Goal: Task Accomplishment & Management: Manage account settings

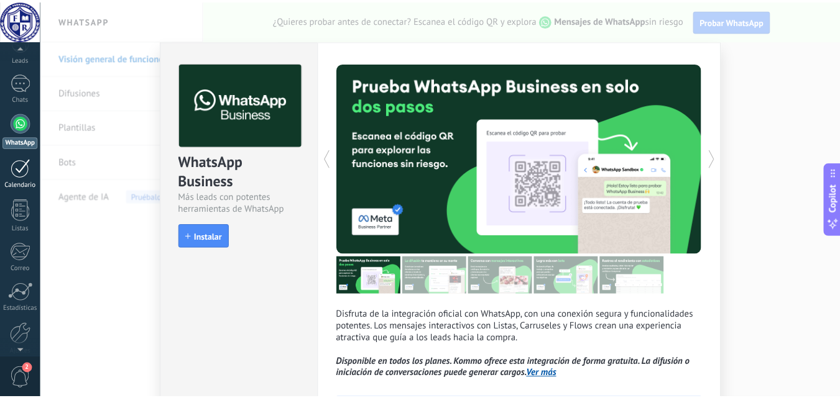
scroll to position [119, 0]
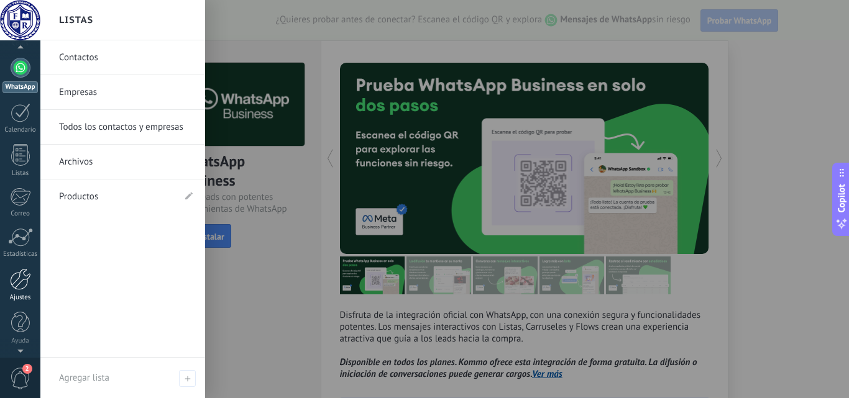
click at [21, 283] on div at bounding box center [20, 280] width 21 height 22
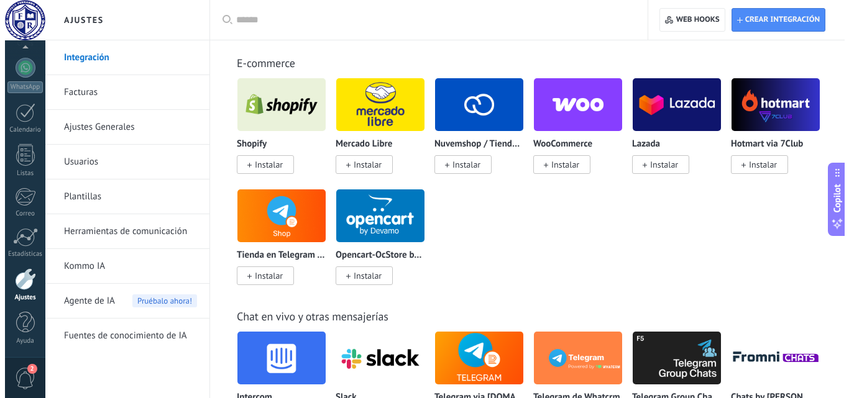
scroll to position [497, 0]
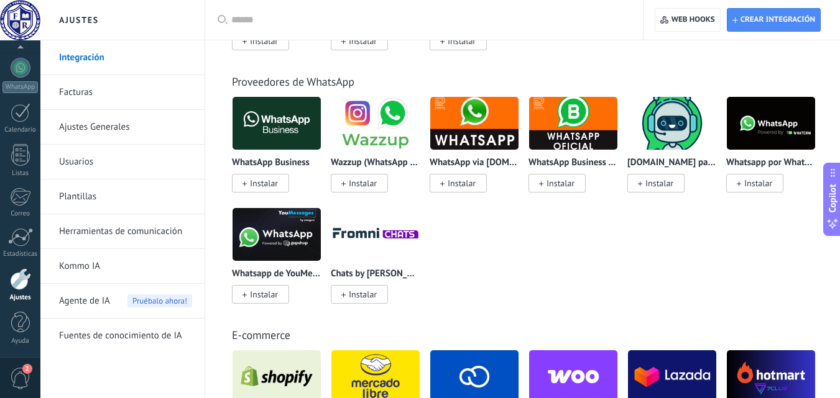
click at [275, 133] on img at bounding box center [277, 123] width 88 height 60
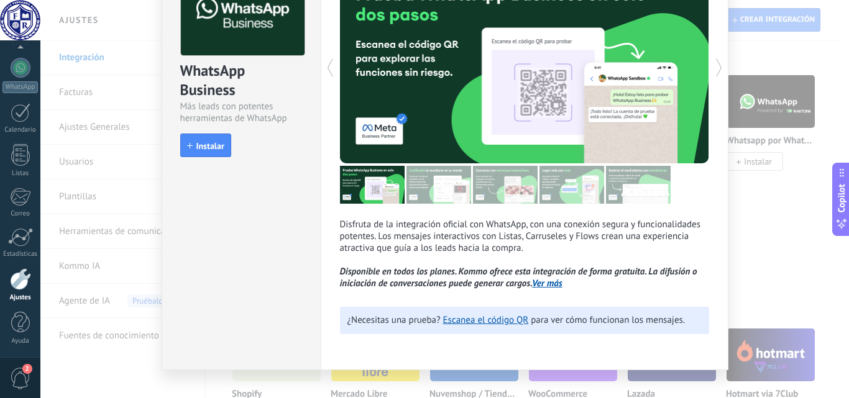
scroll to position [109, 0]
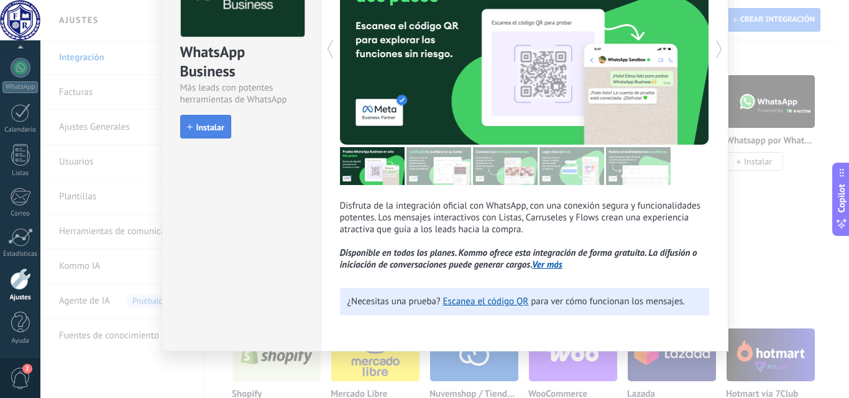
click at [190, 123] on span "Instalar" at bounding box center [205, 127] width 37 height 9
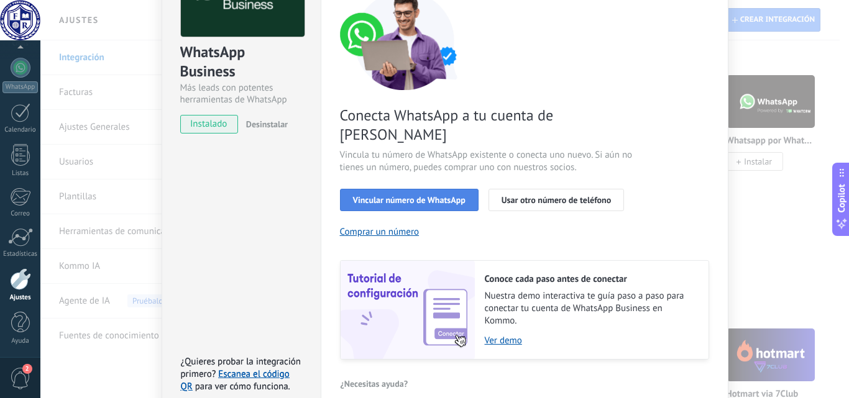
click at [407, 196] on span "Vincular número de WhatsApp" at bounding box center [409, 200] width 113 height 9
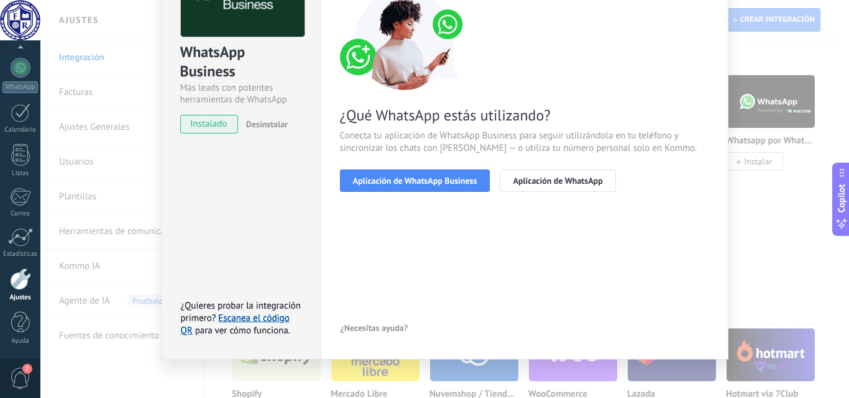
scroll to position [117, 0]
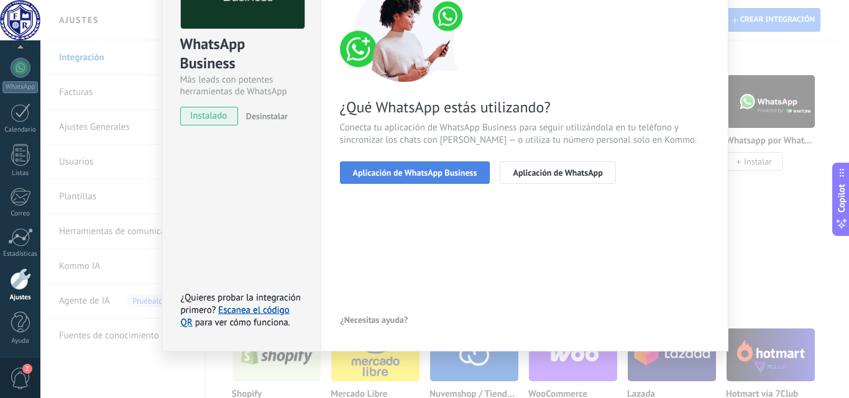
click at [419, 176] on span "Aplicación de WhatsApp Business" at bounding box center [415, 172] width 124 height 9
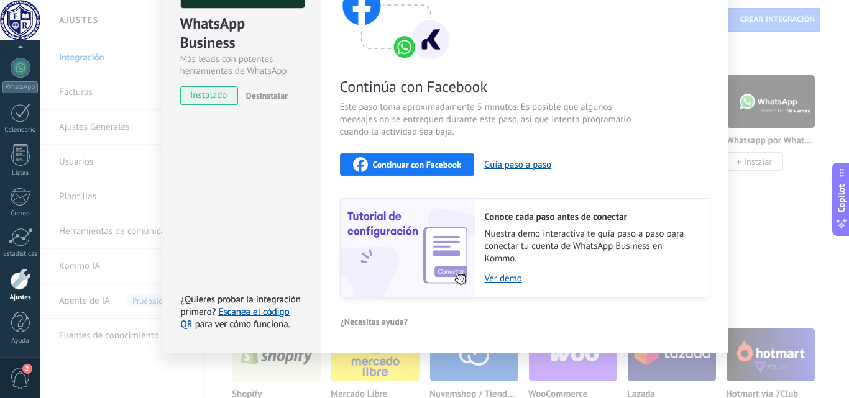
scroll to position [139, 0]
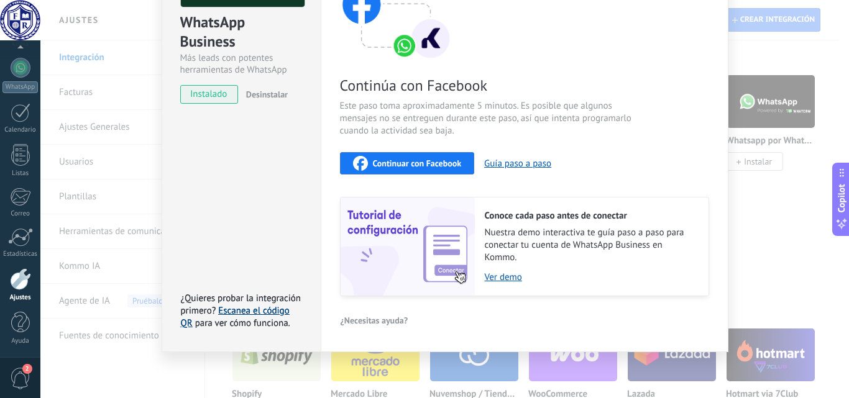
click at [250, 309] on link "Escanea el código QR" at bounding box center [235, 317] width 109 height 24
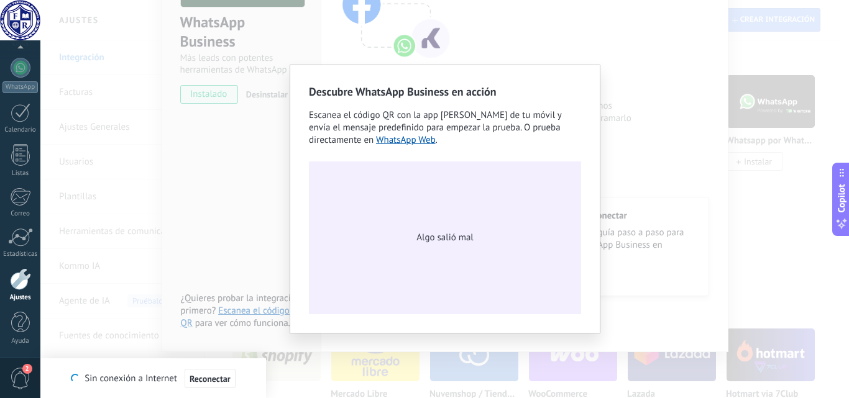
scroll to position [117, 0]
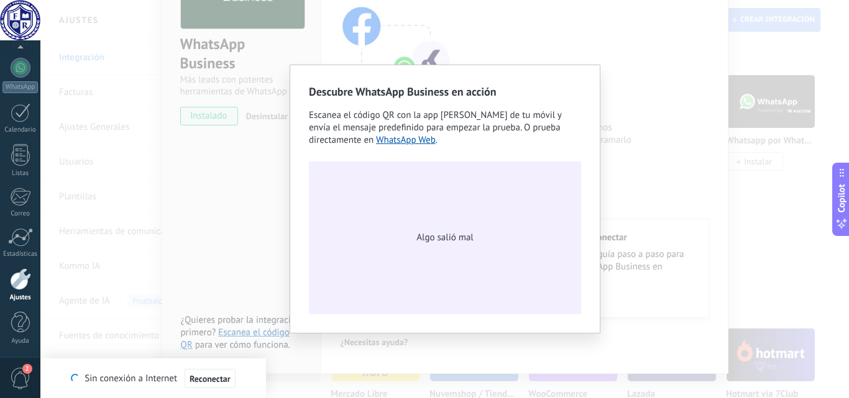
click at [255, 185] on div "Descubre WhatsApp Business en acción Escanea el código QR con la app [PERSON_NA…" at bounding box center [444, 199] width 809 height 398
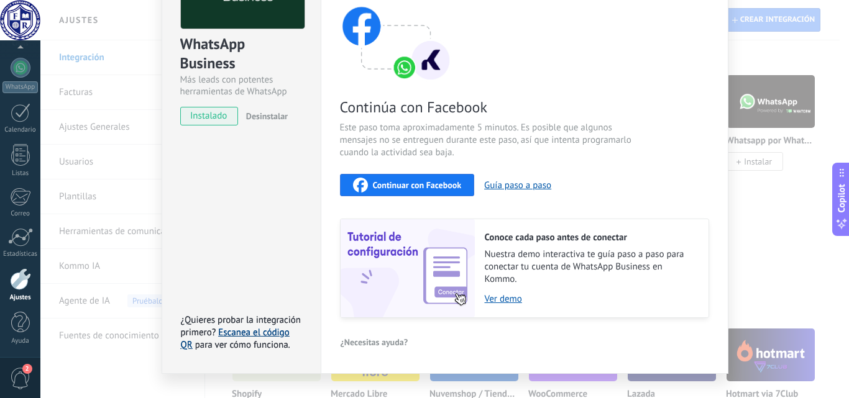
click at [257, 327] on link "Escanea el código QR" at bounding box center [235, 339] width 109 height 24
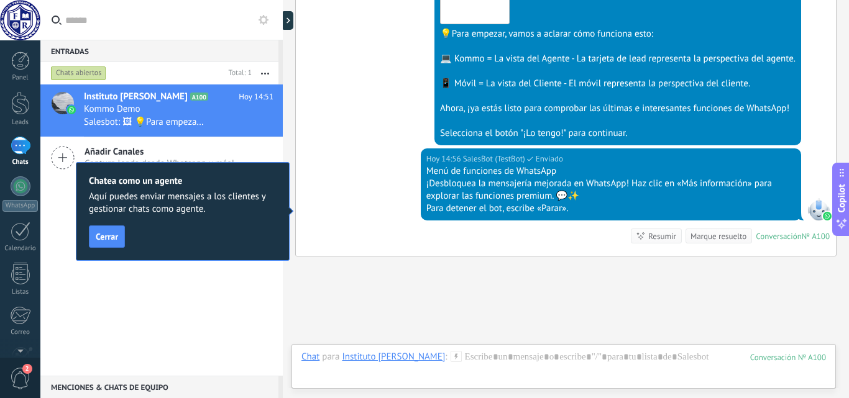
scroll to position [513, 0]
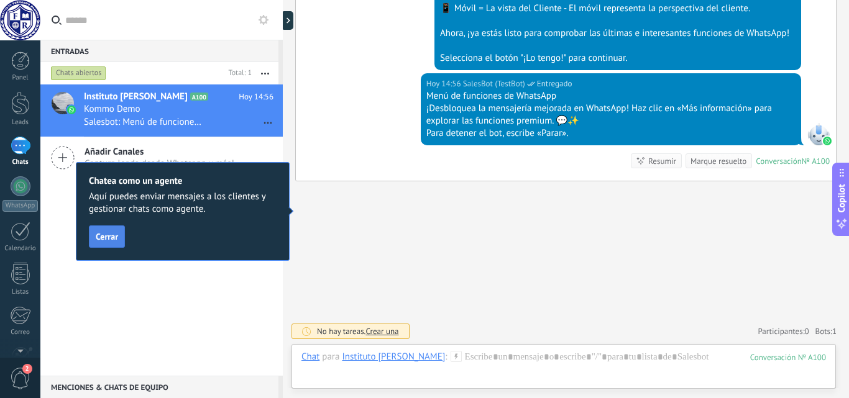
click at [106, 241] on span "Cerrar" at bounding box center [107, 237] width 22 height 9
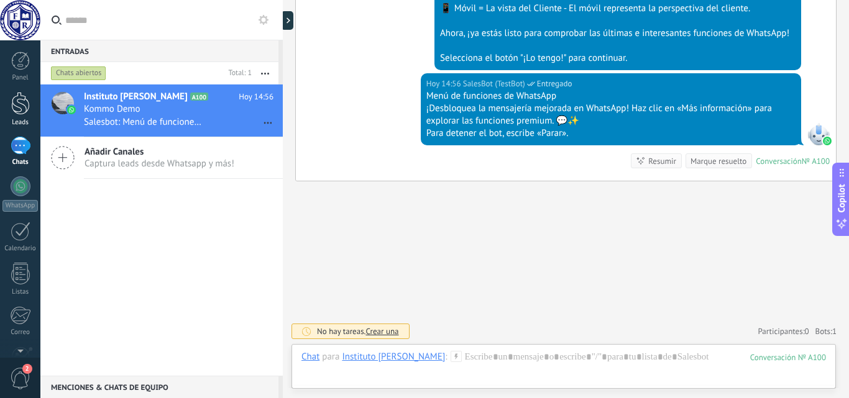
click at [18, 98] on div at bounding box center [20, 103] width 19 height 23
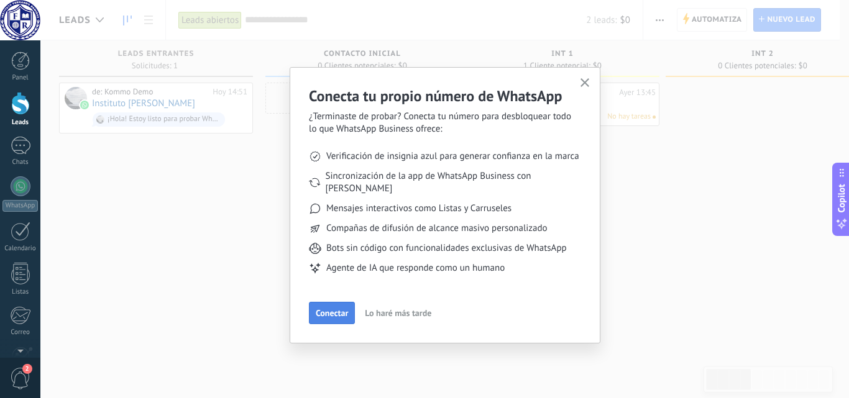
click at [323, 309] on span "Conectar" at bounding box center [332, 313] width 32 height 9
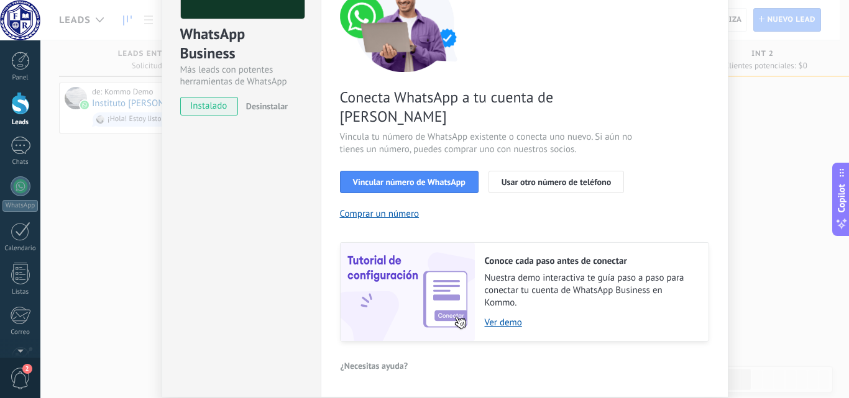
scroll to position [154, 0]
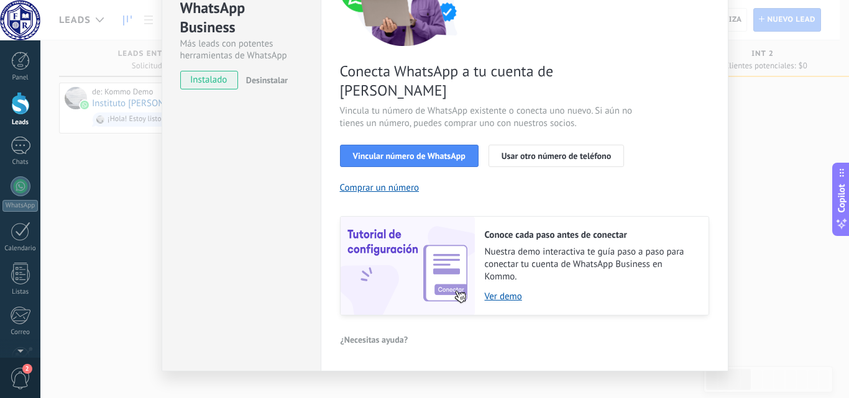
click at [762, 193] on div "WhatsApp Business Más leads con potentes herramientas de WhatsApp instalado Des…" at bounding box center [444, 199] width 809 height 398
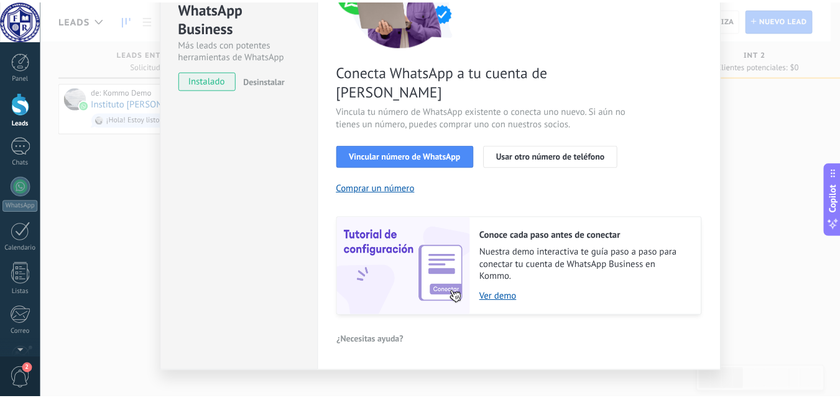
scroll to position [0, 0]
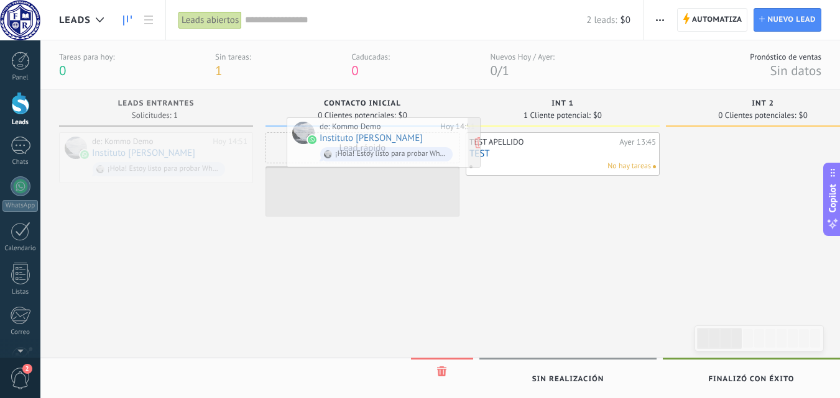
drag, startPoint x: 134, startPoint y: 146, endPoint x: 362, endPoint y: 131, distance: 228.0
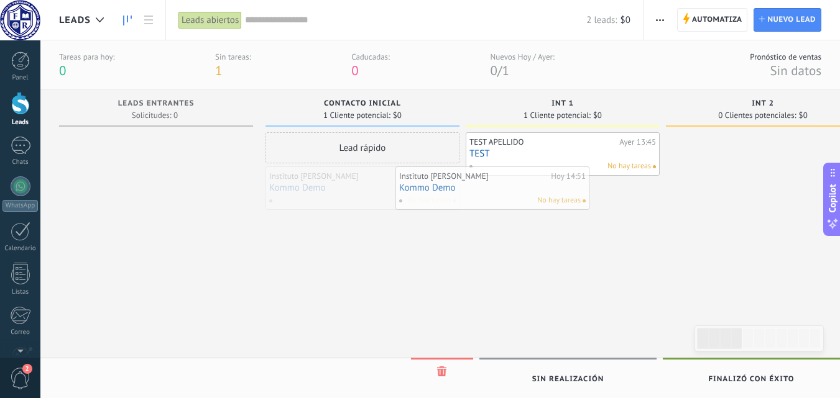
drag, startPoint x: 311, startPoint y: 194, endPoint x: 456, endPoint y: 194, distance: 145.5
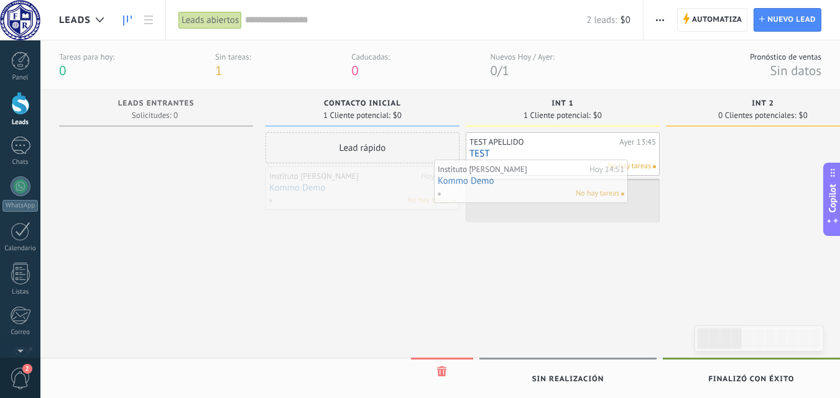
drag, startPoint x: 371, startPoint y: 191, endPoint x: 544, endPoint y: 185, distance: 173.6
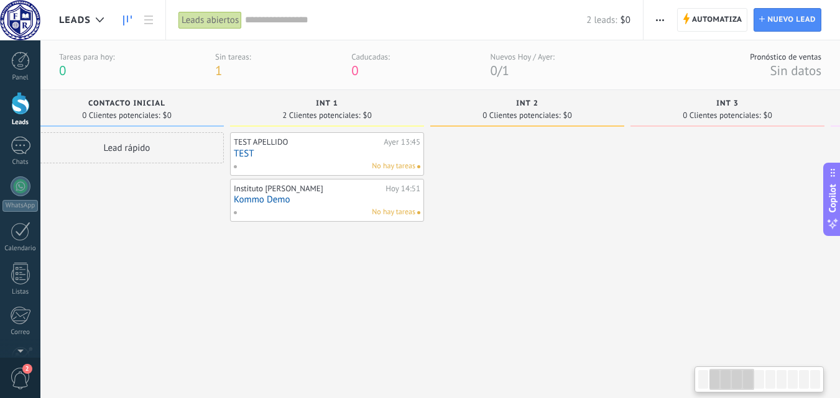
scroll to position [0, 237]
drag, startPoint x: 541, startPoint y: 272, endPoint x: 304, endPoint y: 274, distance: 237.5
click at [304, 274] on div "TEST APELLIDO [DATE] 13:45 TEST No hay tareas Instituto [PERSON_NAME][DATE] 14:…" at bounding box center [325, 250] width 194 height 236
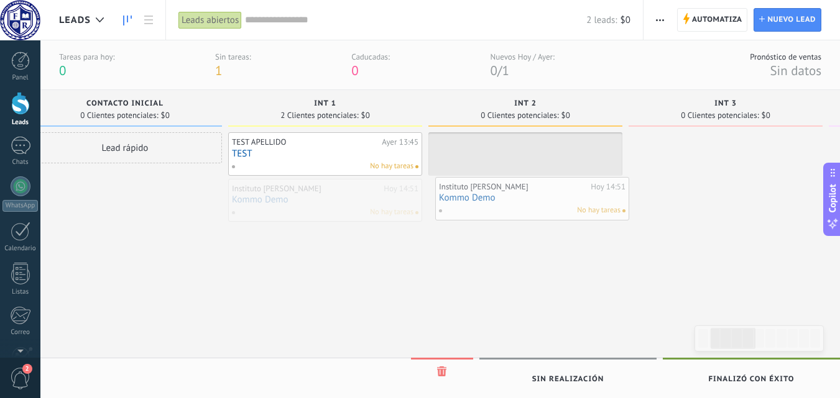
drag, startPoint x: 316, startPoint y: 204, endPoint x: 523, endPoint y: 202, distance: 207.0
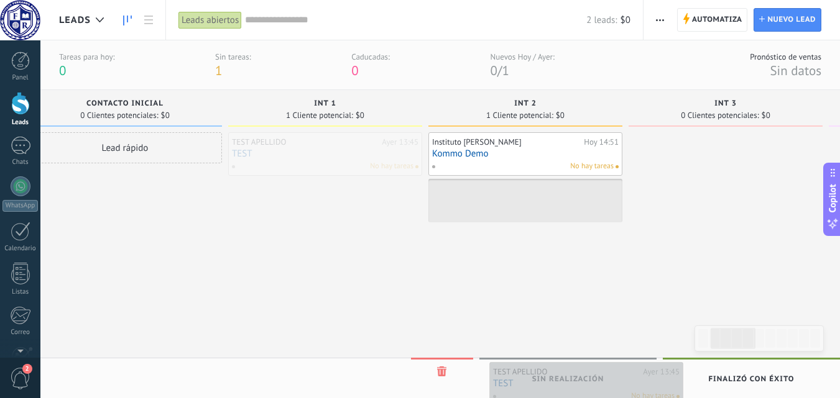
drag, startPoint x: 300, startPoint y: 157, endPoint x: 561, endPoint y: 387, distance: 348.0
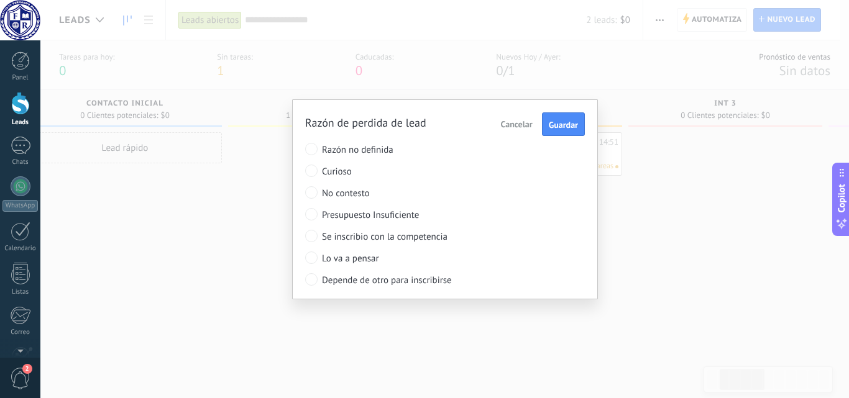
click at [518, 119] on span "Cancelar" at bounding box center [517, 124] width 32 height 11
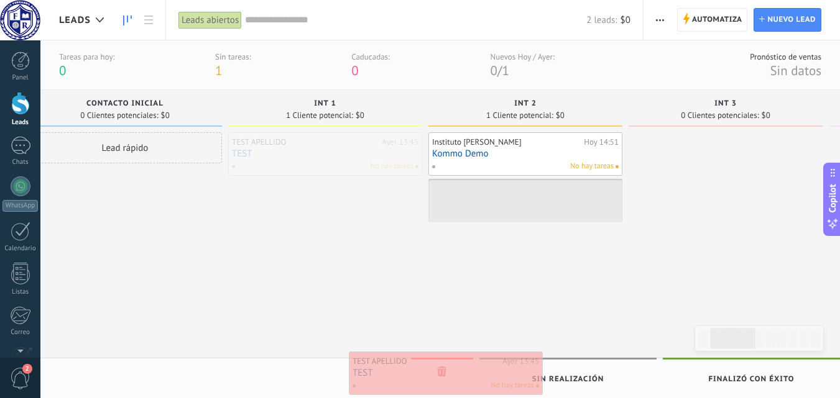
drag, startPoint x: 319, startPoint y: 154, endPoint x: 440, endPoint y: 374, distance: 250.4
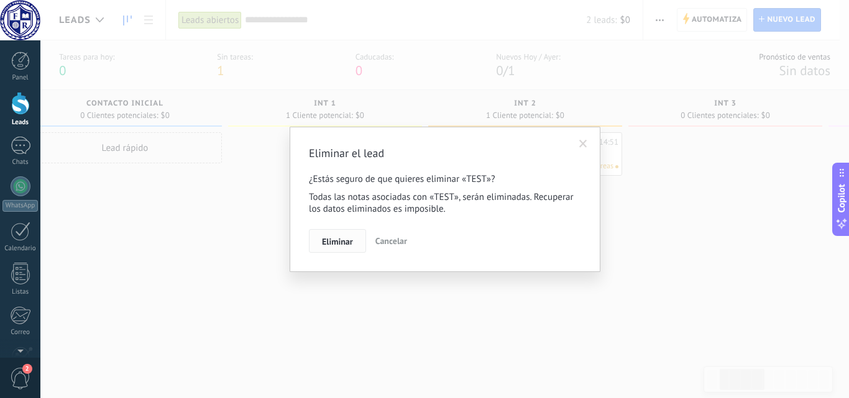
click at [331, 238] on span "Eliminar" at bounding box center [337, 241] width 31 height 9
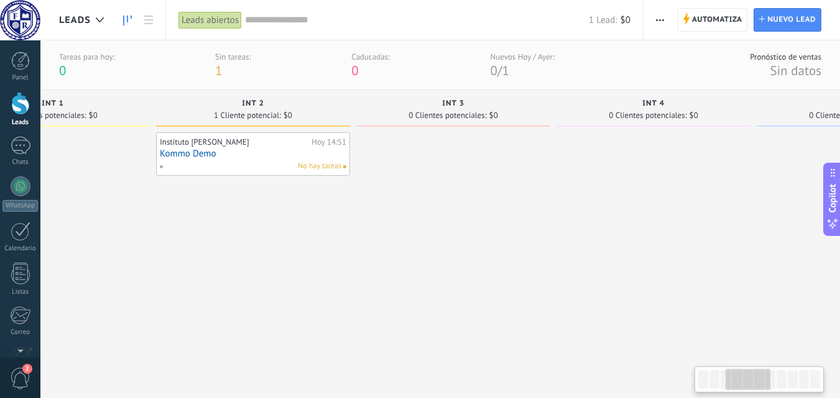
drag, startPoint x: 592, startPoint y: 272, endPoint x: 313, endPoint y: 279, distance: 279.2
click at [322, 284] on div "Instituto [PERSON_NAME][DATE] 14:51 Kommo Demo No hay tareas" at bounding box center [253, 250] width 194 height 236
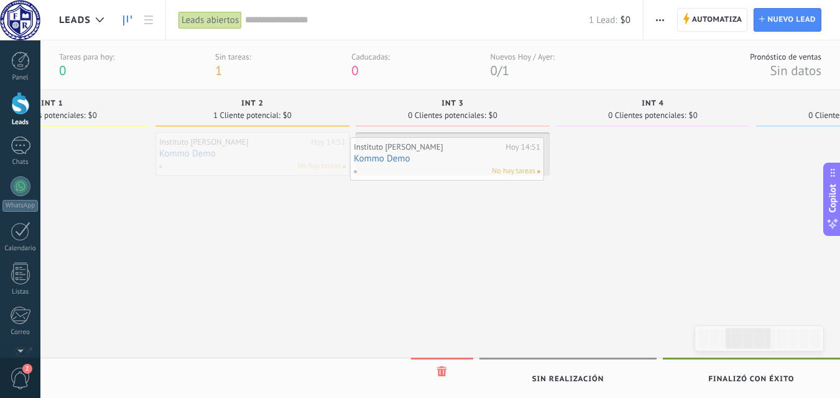
drag, startPoint x: 219, startPoint y: 157, endPoint x: 422, endPoint y: 162, distance: 203.3
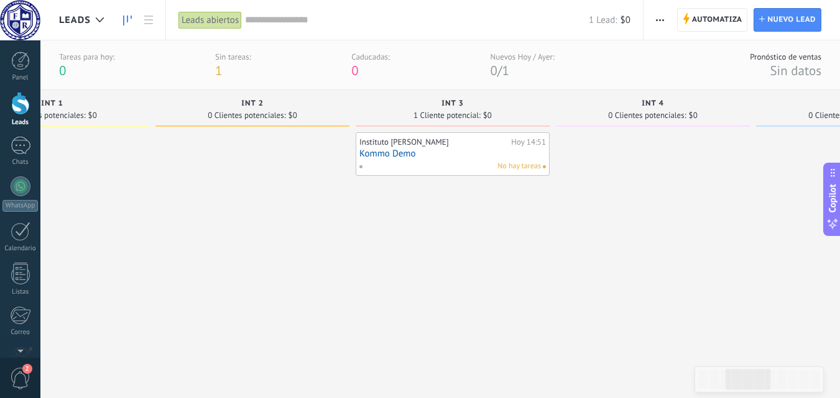
click at [659, 18] on span "button" at bounding box center [660, 20] width 8 height 24
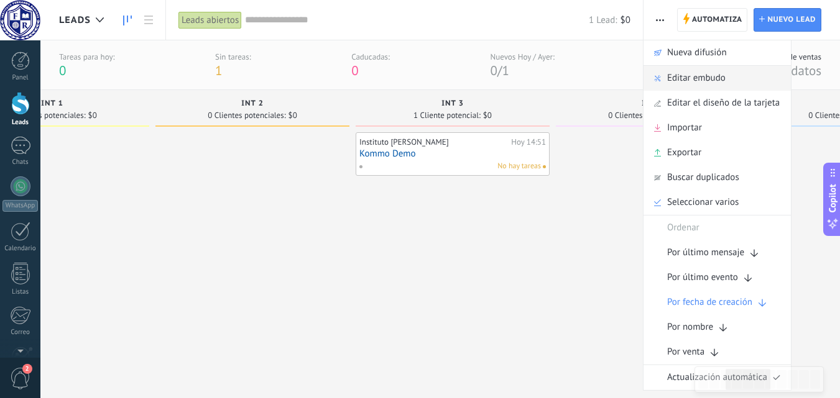
click at [679, 76] on span "Editar embudo" at bounding box center [696, 78] width 58 height 25
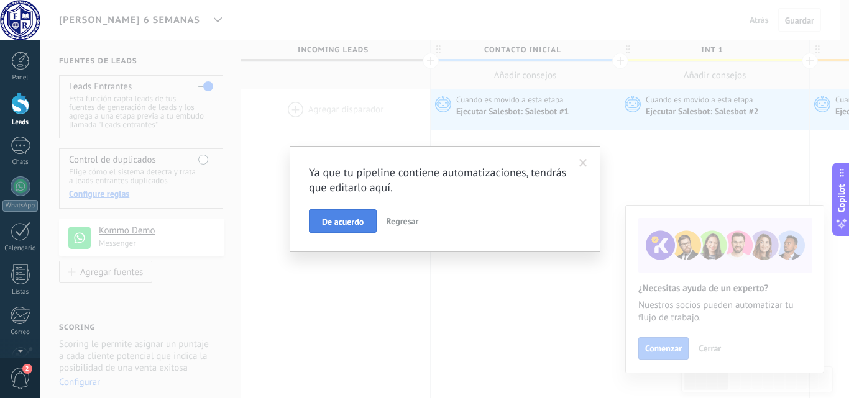
click at [331, 224] on span "De acuerdo" at bounding box center [343, 222] width 42 height 9
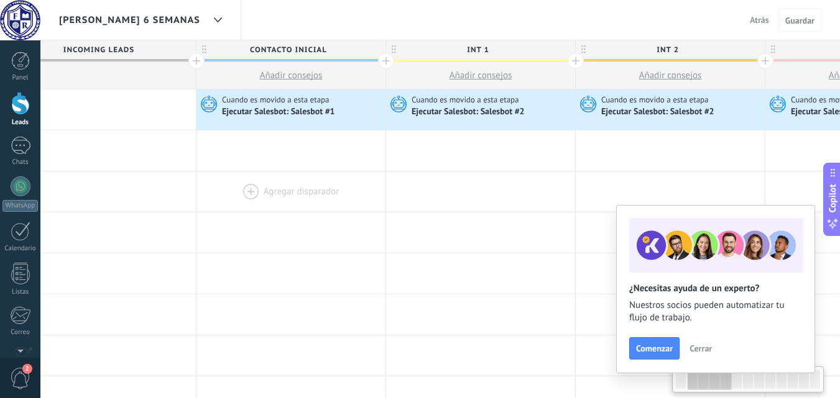
scroll to position [0, 310]
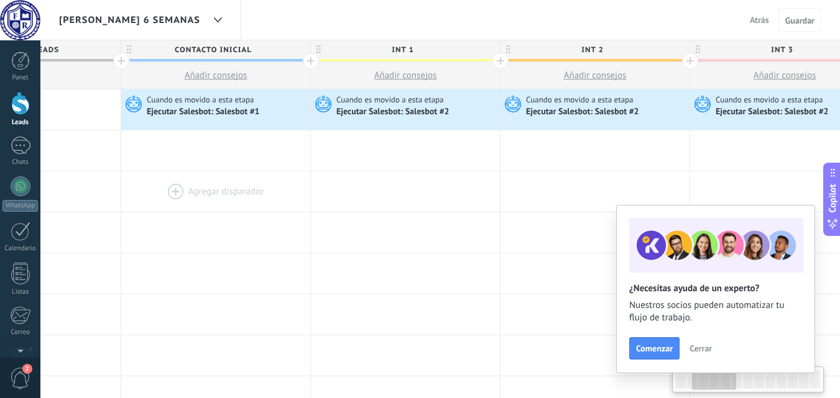
drag, startPoint x: 537, startPoint y: 187, endPoint x: 228, endPoint y: 183, distance: 309.6
click at [228, 183] on div at bounding box center [215, 192] width 189 height 40
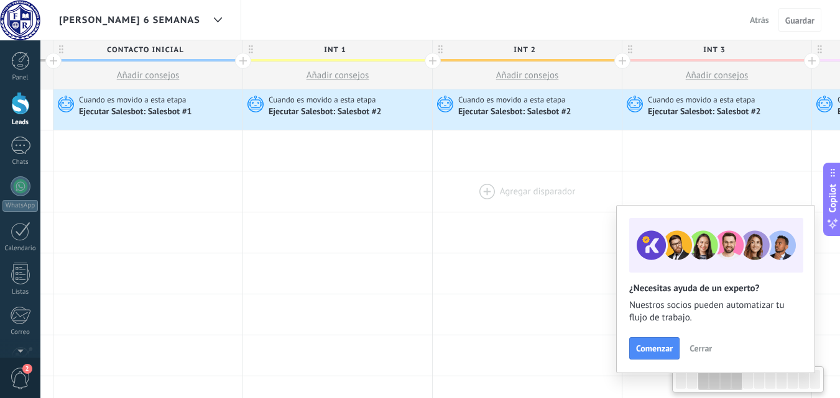
scroll to position [0, 437]
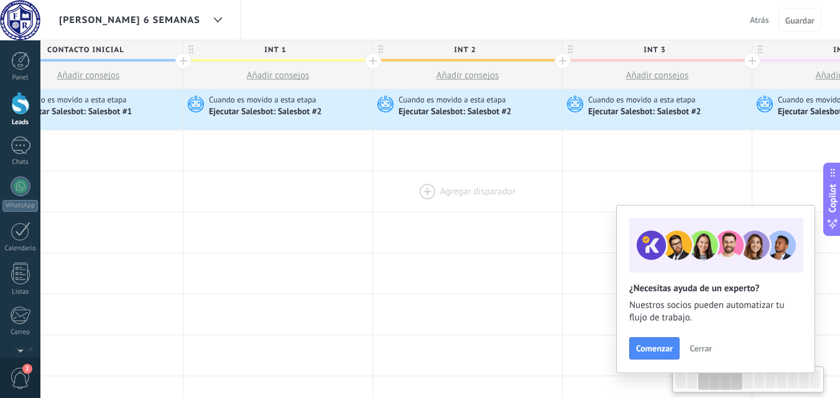
drag, startPoint x: 559, startPoint y: 179, endPoint x: 431, endPoint y: 179, distance: 127.4
click at [431, 179] on div at bounding box center [467, 192] width 189 height 40
click at [633, 111] on div "Ejecutar Salesbot: Salesbot #2" at bounding box center [645, 112] width 115 height 11
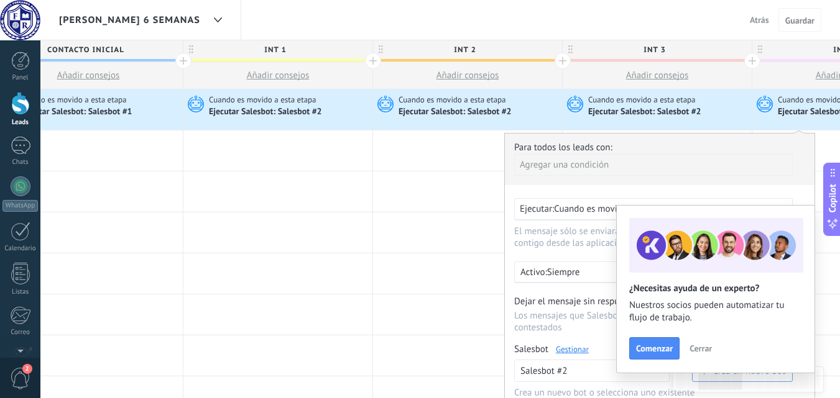
click at [708, 352] on span "Cerrar" at bounding box center [700, 348] width 22 height 9
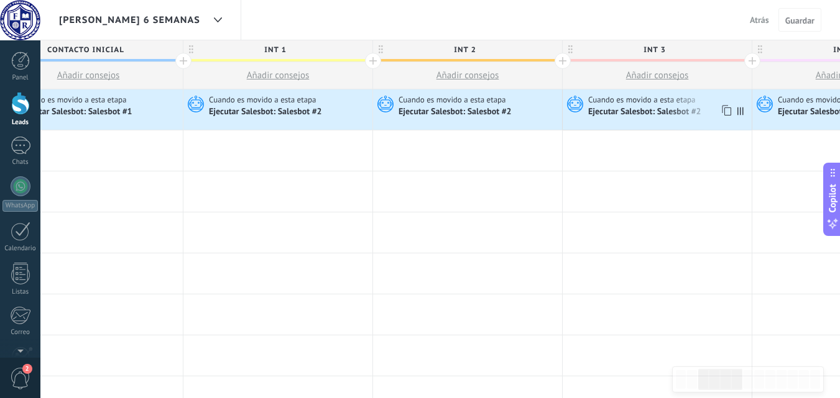
click at [642, 101] on span "Cuando es movido a esta etapa" at bounding box center [642, 99] width 109 height 11
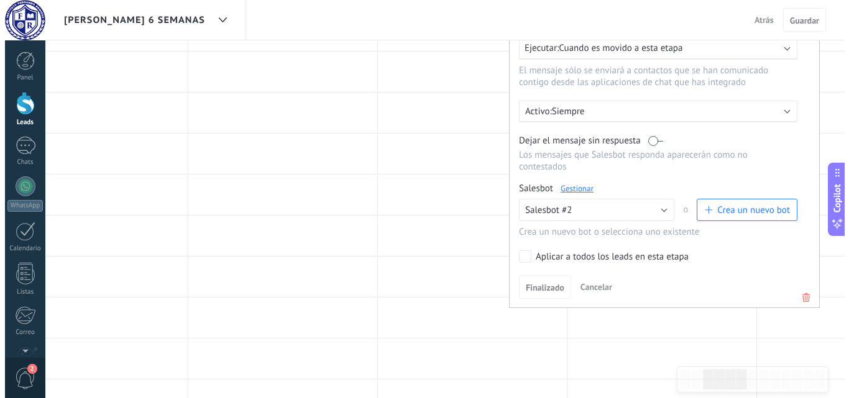
scroll to position [187, 0]
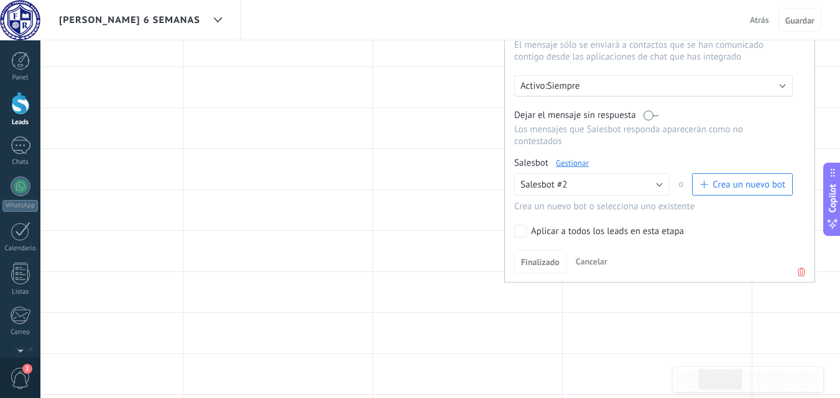
click at [575, 165] on link "Gestionar" at bounding box center [572, 163] width 33 height 11
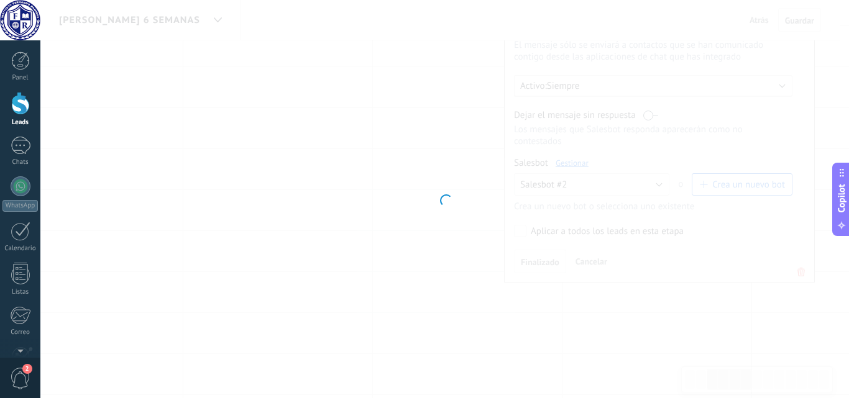
type input "**********"
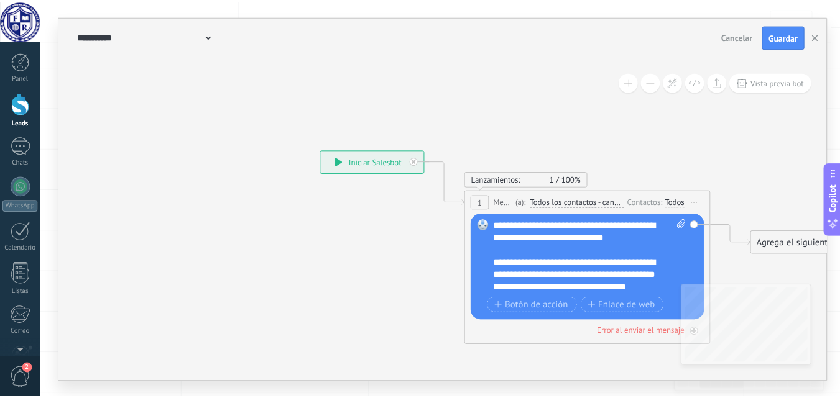
scroll to position [62, 0]
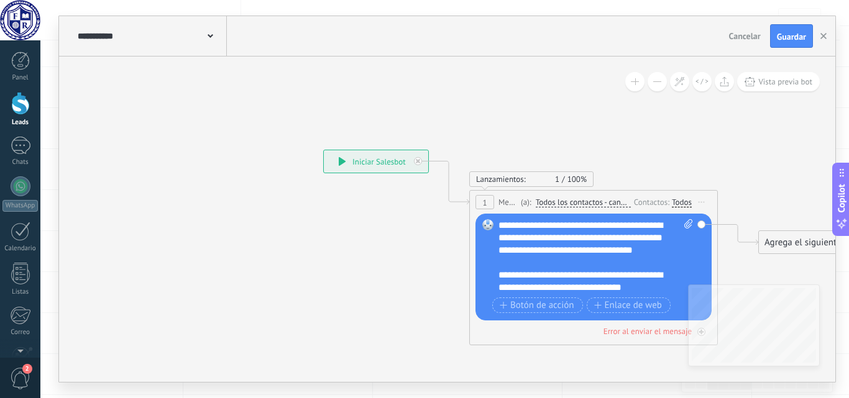
click at [498, 263] on div "Reemplazar Quitar Convertir a mensaje de voz Arrastre la imagen aquí para adjun…" at bounding box center [594, 267] width 236 height 107
click at [499, 263] on div "**********" at bounding box center [596, 256] width 195 height 75
click at [522, 288] on div "**********" at bounding box center [596, 256] width 195 height 75
click at [791, 41] on span "Guardar" at bounding box center [791, 36] width 29 height 9
click at [826, 35] on icon "button" at bounding box center [824, 36] width 6 height 6
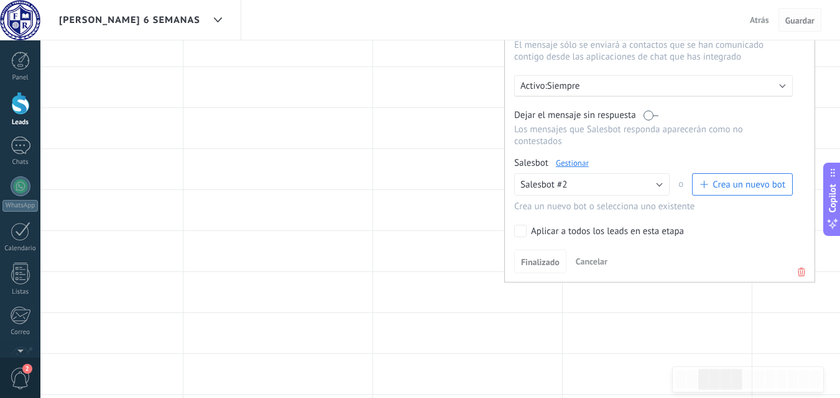
click at [806, 20] on span "Guardar" at bounding box center [799, 20] width 29 height 9
click at [572, 310] on div at bounding box center [657, 292] width 189 height 40
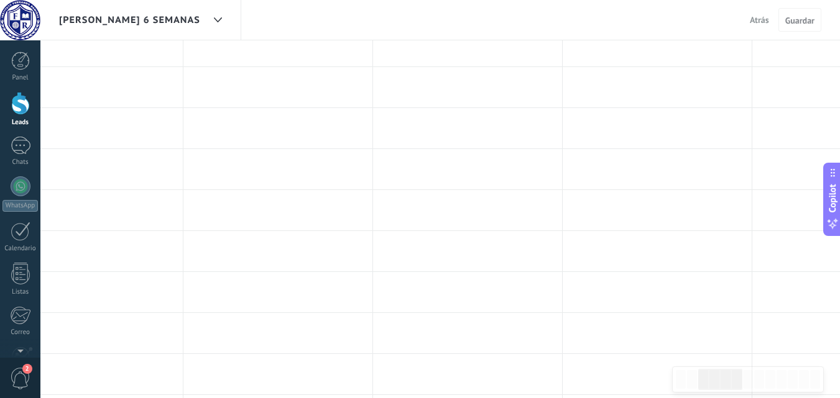
click at [757, 22] on span "Atrás" at bounding box center [759, 19] width 19 height 11
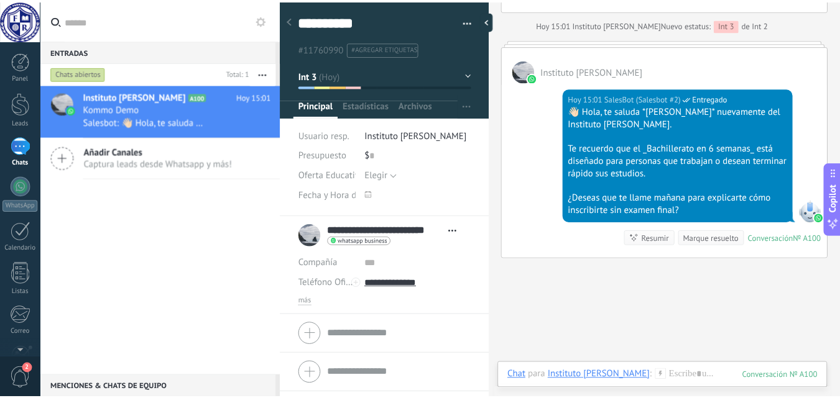
scroll to position [1691, 0]
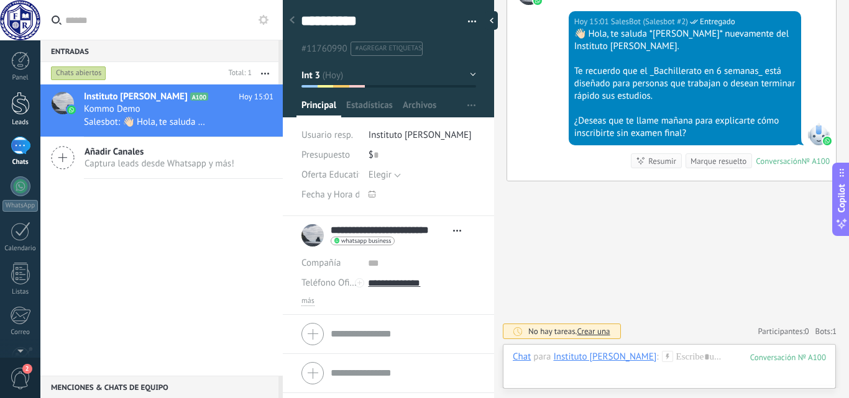
click at [16, 96] on div at bounding box center [20, 103] width 19 height 23
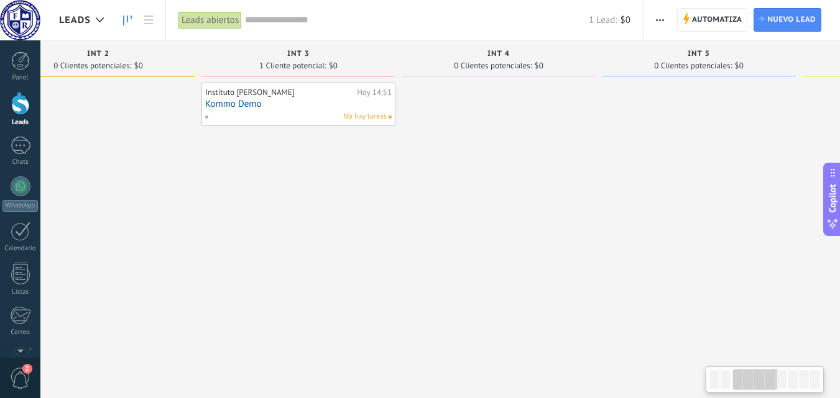
scroll to position [0, 460]
drag, startPoint x: 627, startPoint y: 250, endPoint x: 167, endPoint y: 250, distance: 460.0
click at [167, 250] on div at bounding box center [96, 201] width 194 height 236
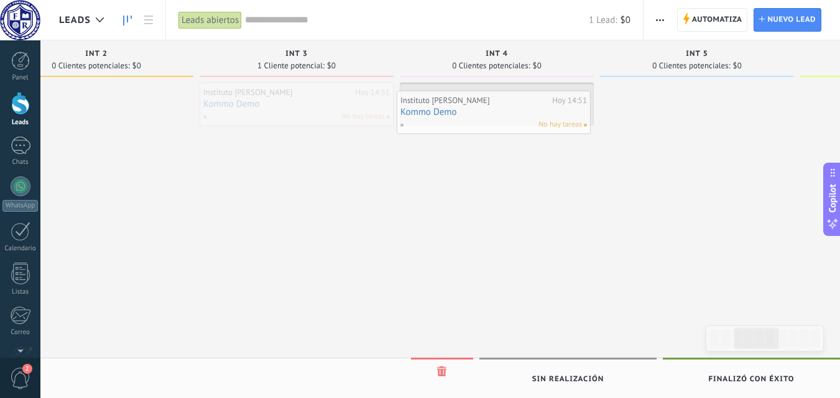
drag, startPoint x: 302, startPoint y: 109, endPoint x: 499, endPoint y: 117, distance: 197.2
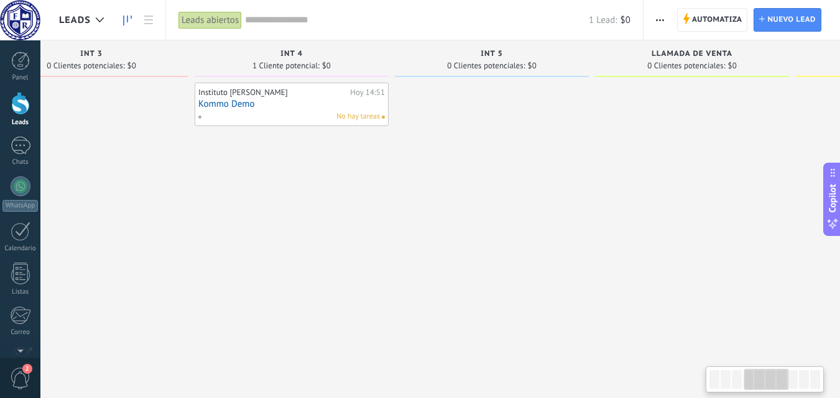
scroll to position [0, 673]
drag, startPoint x: 662, startPoint y: 173, endPoint x: 449, endPoint y: 199, distance: 214.8
click at [449, 199] on div at bounding box center [484, 201] width 194 height 236
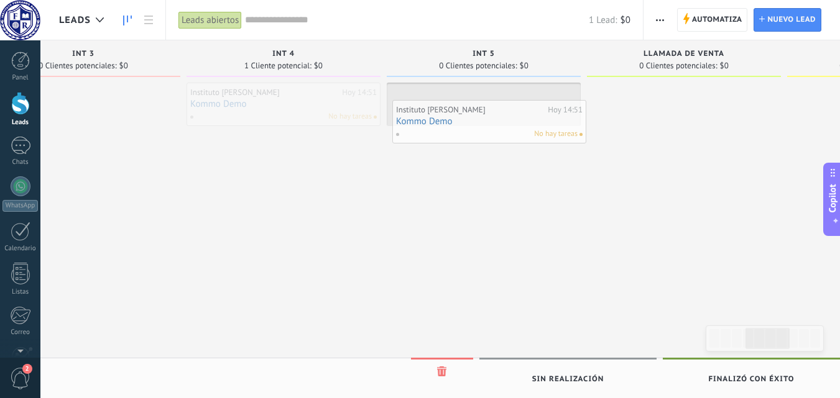
drag, startPoint x: 256, startPoint y: 106, endPoint x: 462, endPoint y: 124, distance: 206.5
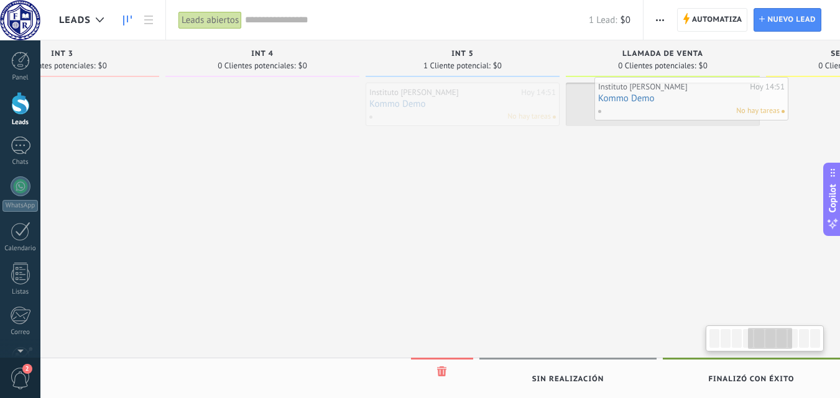
drag, startPoint x: 487, startPoint y: 111, endPoint x: 694, endPoint y: 106, distance: 207.7
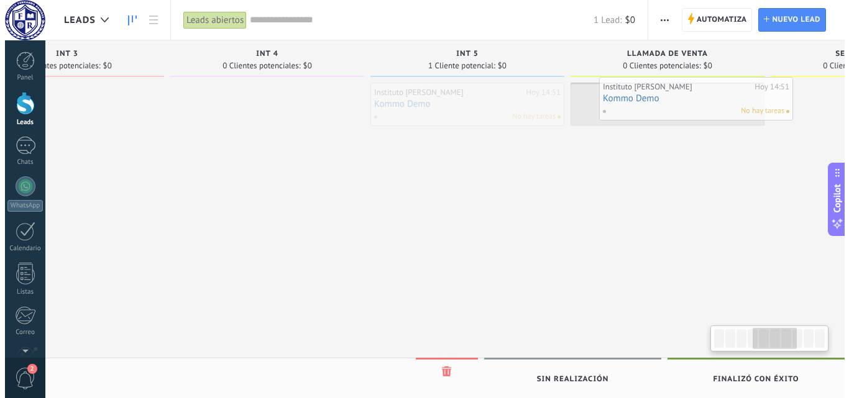
scroll to position [0, 721]
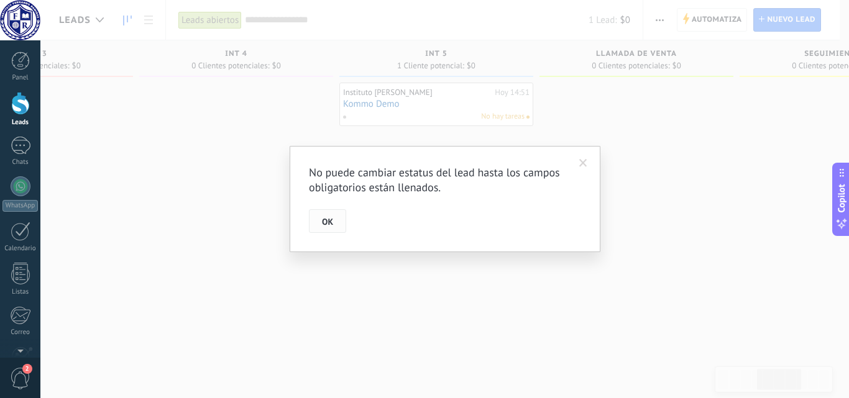
click at [333, 228] on button "OK" at bounding box center [327, 222] width 37 height 24
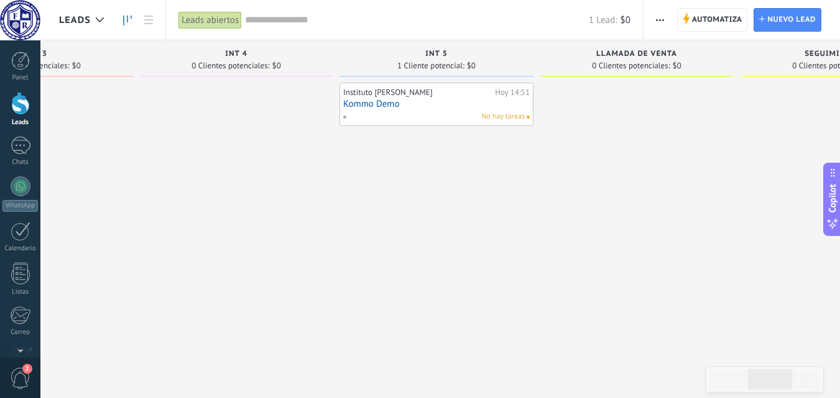
click at [448, 111] on div "No hay tareas" at bounding box center [434, 116] width 182 height 11
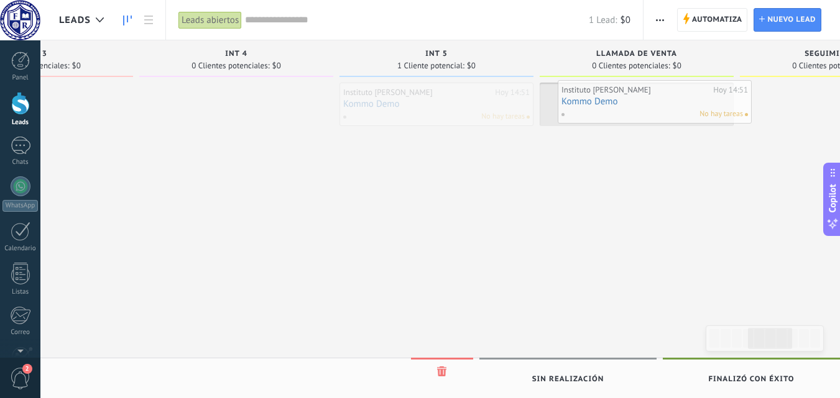
drag, startPoint x: 448, startPoint y: 111, endPoint x: 666, endPoint y: 108, distance: 218.2
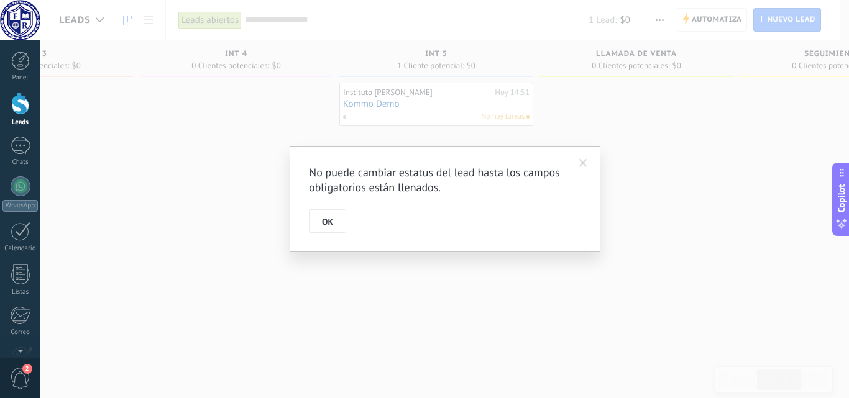
click at [584, 166] on span at bounding box center [583, 163] width 8 height 9
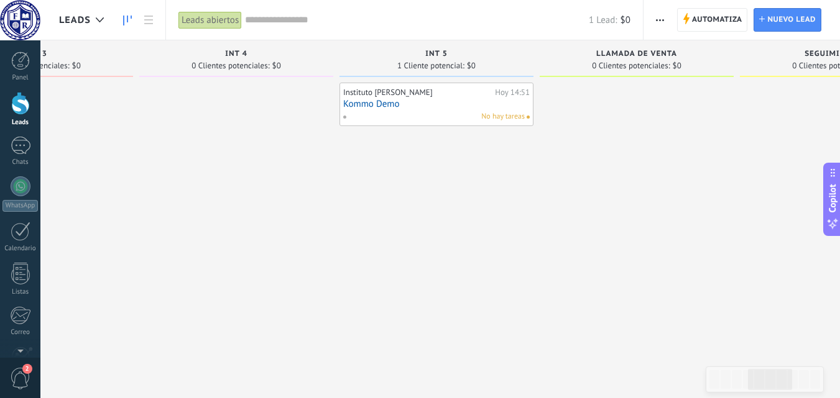
click at [390, 94] on div "Instituto [PERSON_NAME]" at bounding box center [417, 93] width 149 height 10
click at [390, 104] on link "Kommo Demo" at bounding box center [436, 104] width 187 height 11
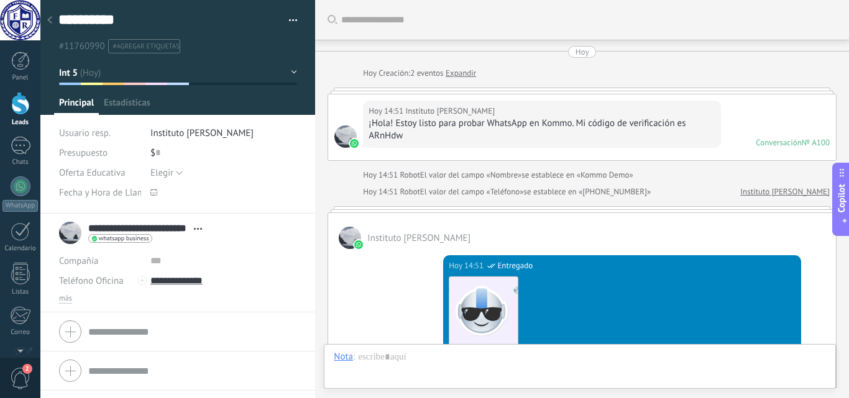
scroll to position [1915, 0]
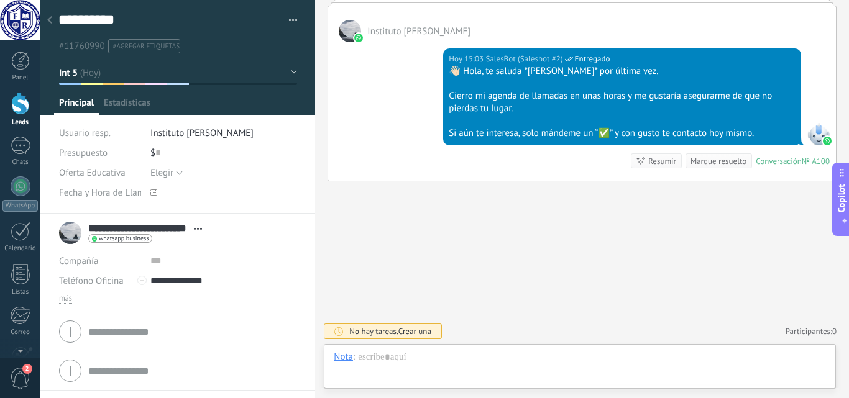
type textarea "**********"
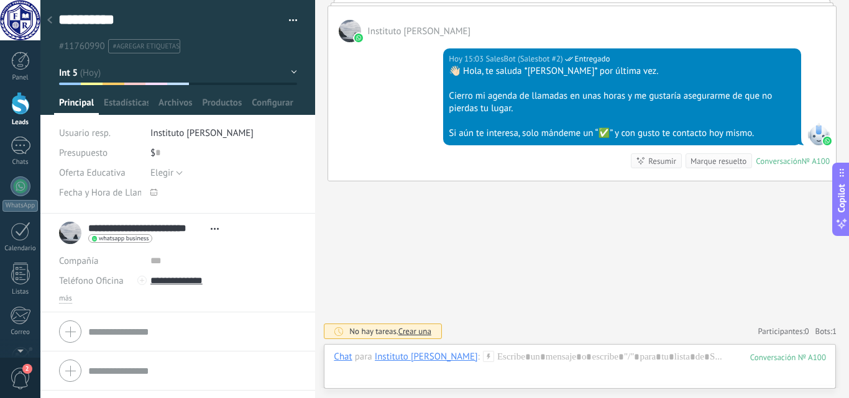
click at [289, 72] on button "Int 5" at bounding box center [178, 73] width 238 height 22
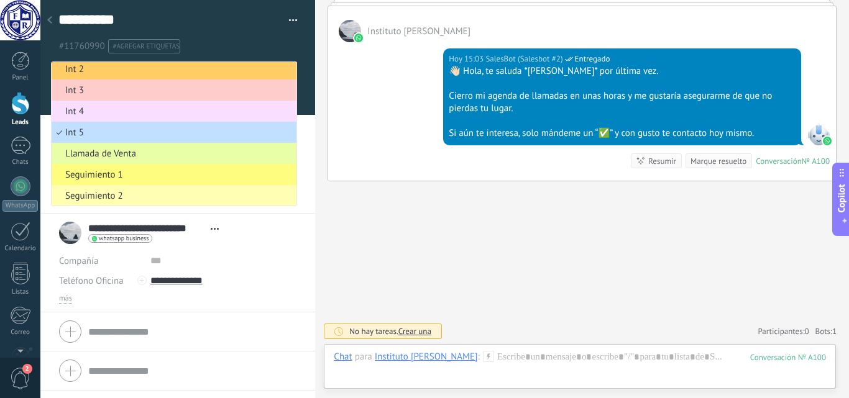
click at [118, 151] on span "Llamada de Venta" at bounding box center [172, 154] width 241 height 12
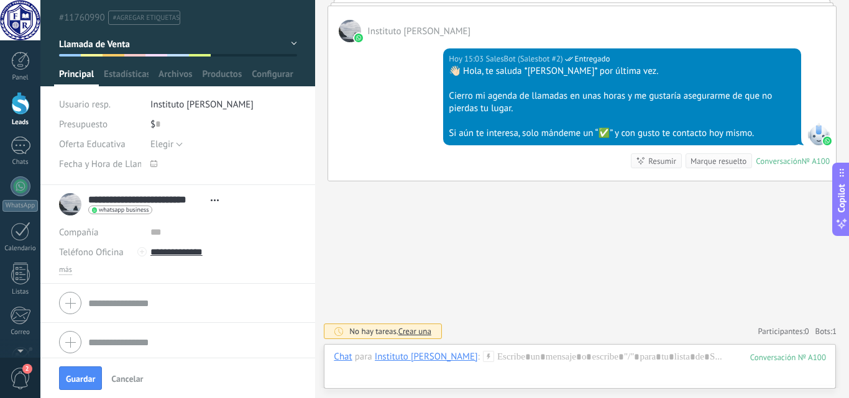
scroll to position [33, 0]
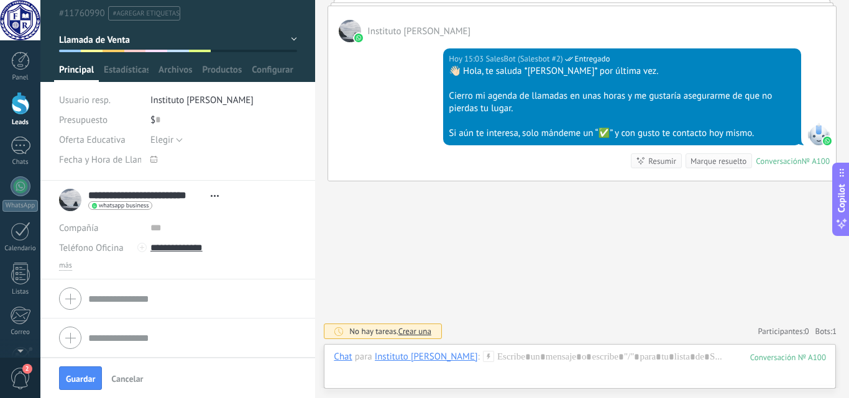
click at [150, 160] on use at bounding box center [153, 159] width 7 height 7
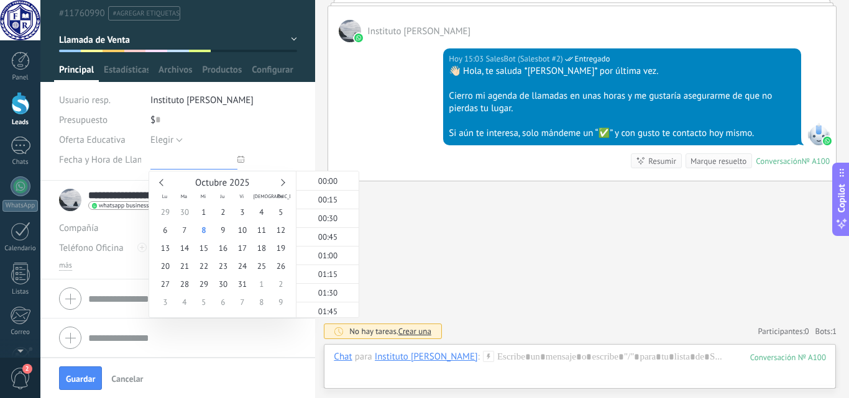
scroll to position [1051, 0]
click at [206, 231] on span "8" at bounding box center [203, 230] width 19 height 18
click at [323, 247] on span "15:00" at bounding box center [327, 249] width 19 height 11
type input "**********"
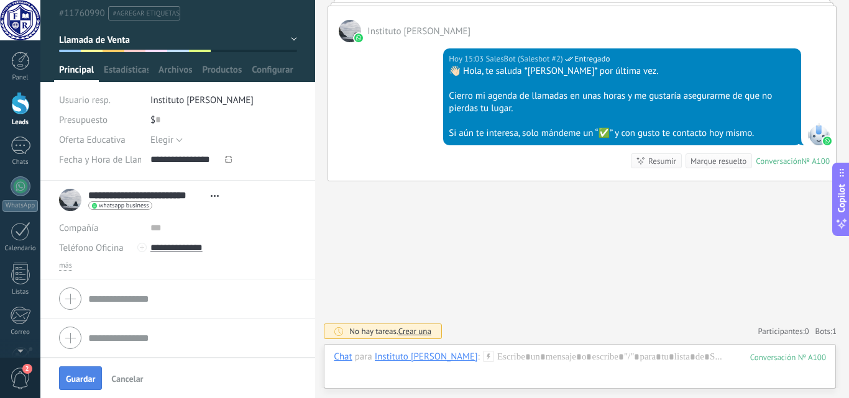
click at [78, 377] on span "Guardar" at bounding box center [80, 379] width 29 height 9
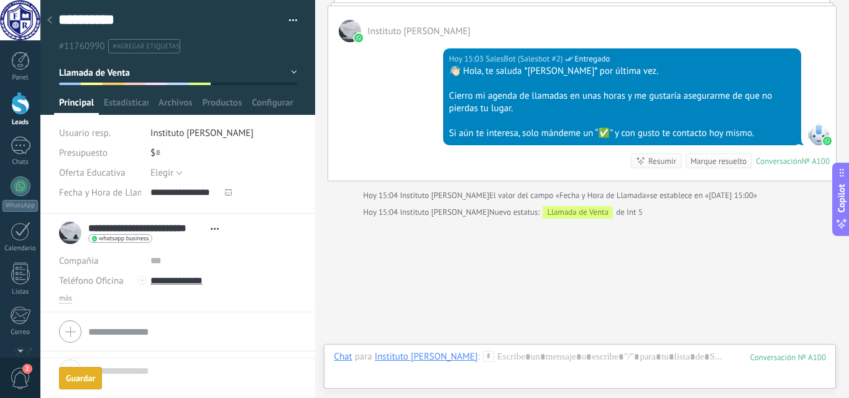
scroll to position [1953, 0]
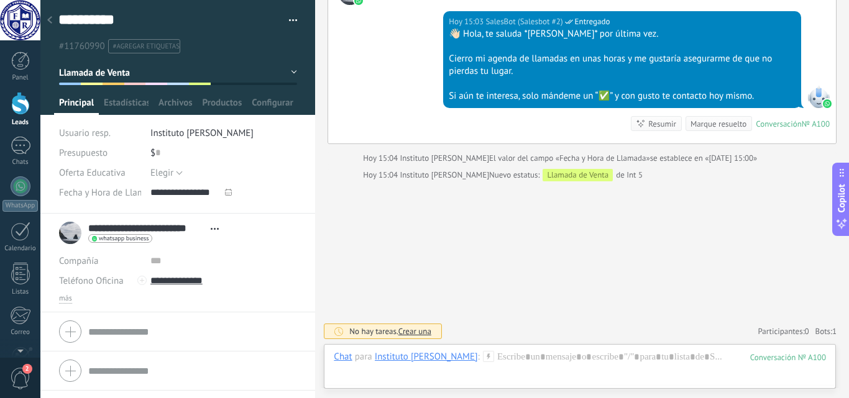
click at [288, 71] on button "Llamada de Venta" at bounding box center [178, 73] width 238 height 22
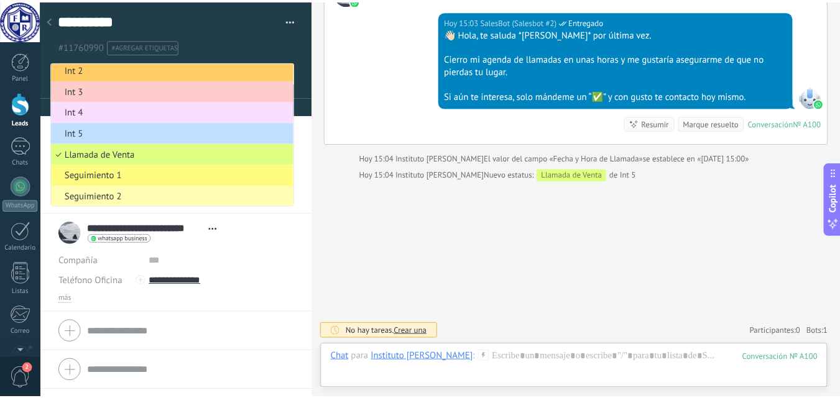
scroll to position [67, 0]
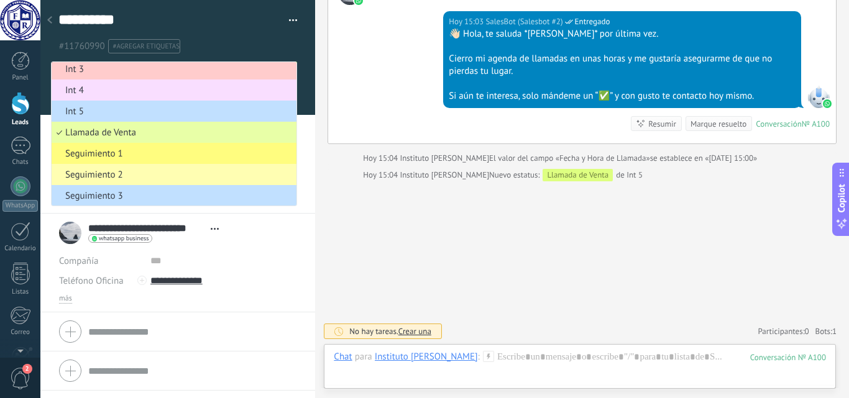
click at [88, 134] on span "Llamada de Venta" at bounding box center [172, 133] width 241 height 12
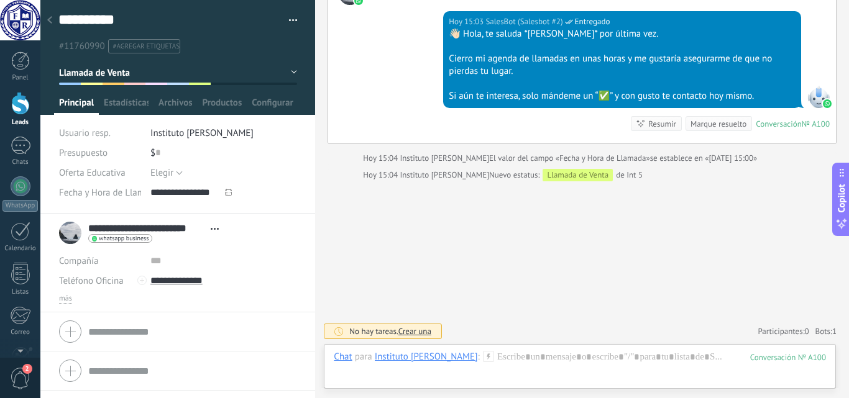
click at [13, 113] on div at bounding box center [20, 103] width 19 height 23
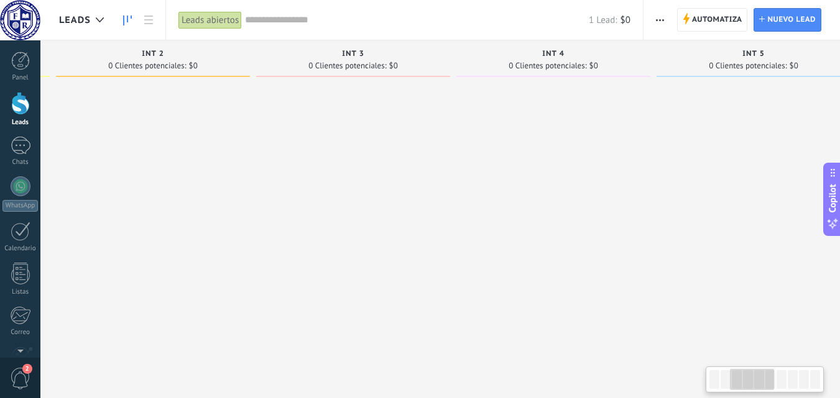
drag, startPoint x: 582, startPoint y: 192, endPoint x: 179, endPoint y: 200, distance: 402.9
click at [178, 200] on div at bounding box center [153, 201] width 194 height 236
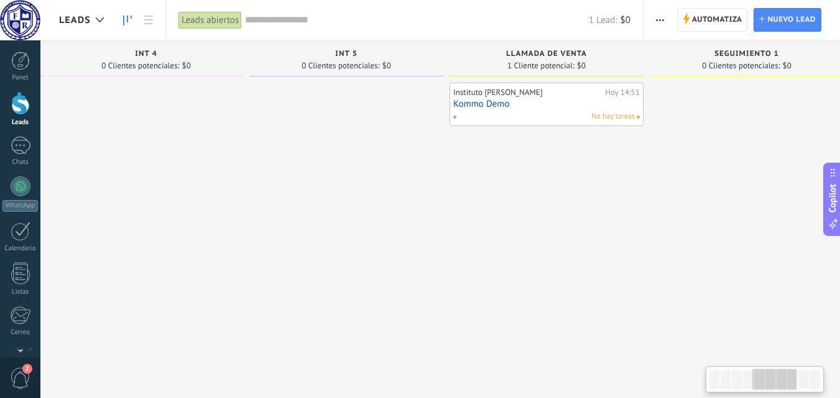
drag, startPoint x: 547, startPoint y: 198, endPoint x: 139, endPoint y: 199, distance: 408.4
click at [139, 199] on div at bounding box center [146, 201] width 194 height 236
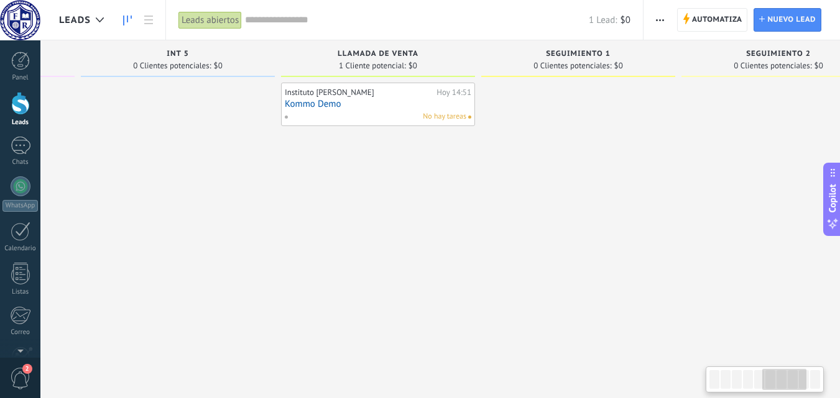
drag, startPoint x: 497, startPoint y: 199, endPoint x: 330, endPoint y: 211, distance: 167.6
click at [330, 211] on div "Instituto [PERSON_NAME][DATE] 14:51 Kommo Demo No hay tareas" at bounding box center [378, 201] width 194 height 236
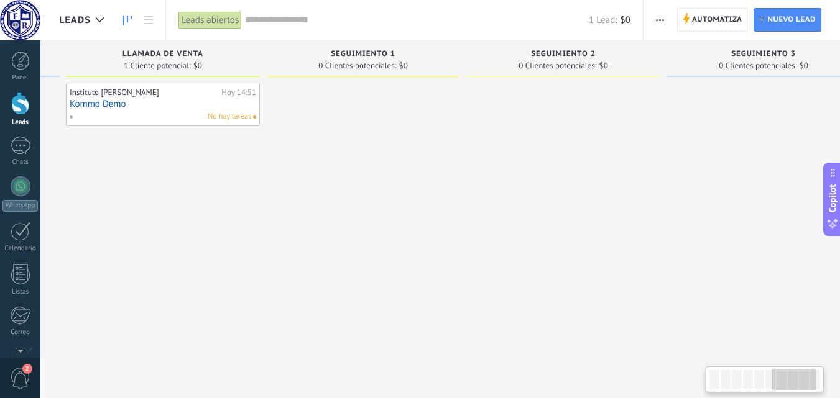
scroll to position [0, 1213]
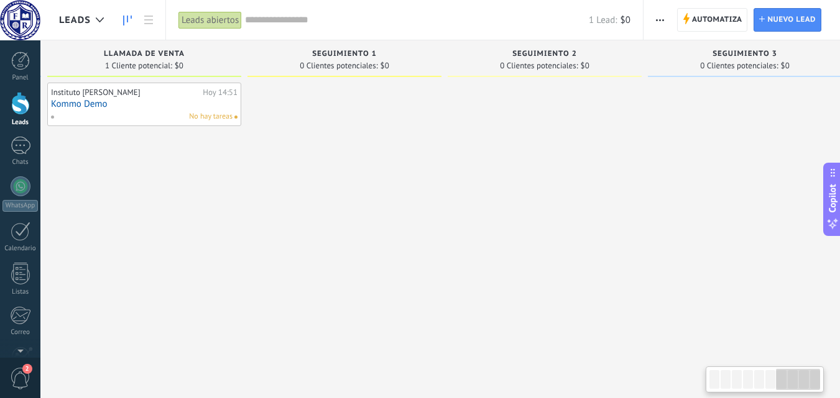
drag, startPoint x: 343, startPoint y: 201, endPoint x: 225, endPoint y: 211, distance: 118.5
click at [225, 211] on div "Instituto [PERSON_NAME][DATE] 14:51 Kommo Demo No hay tareas" at bounding box center [144, 201] width 194 height 236
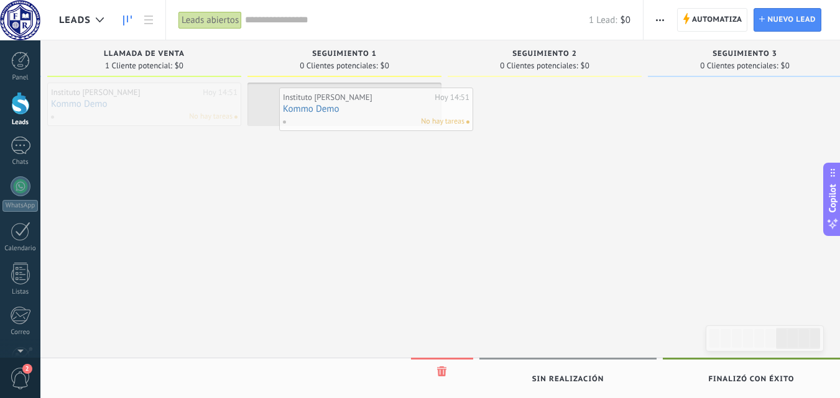
drag, startPoint x: 144, startPoint y: 111, endPoint x: 377, endPoint y: 116, distance: 233.2
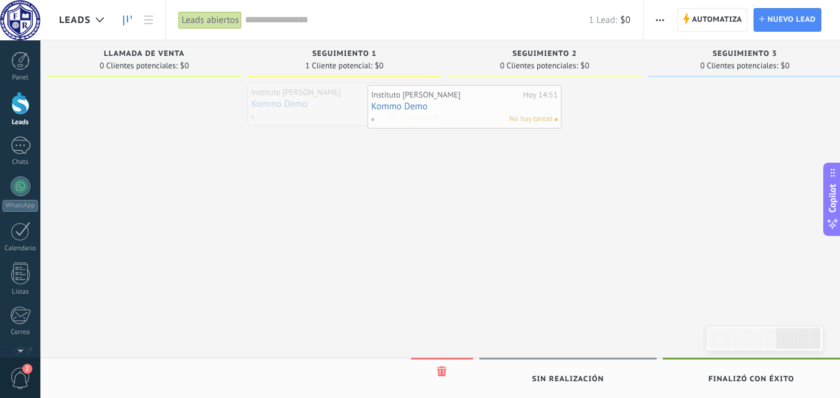
drag, startPoint x: 297, startPoint y: 116, endPoint x: 523, endPoint y: 122, distance: 226.4
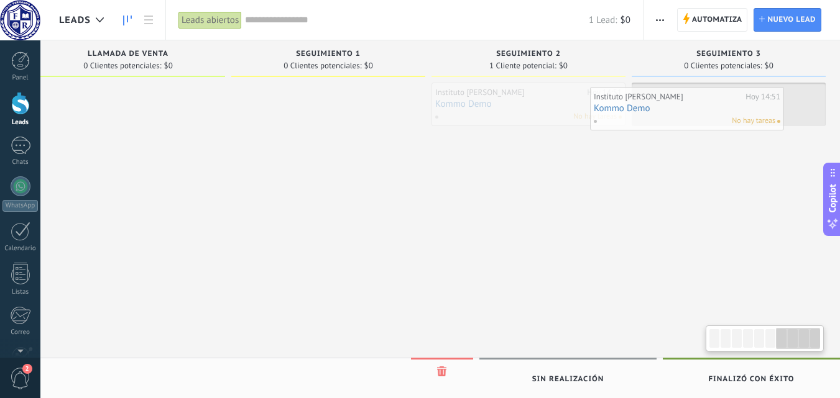
drag, startPoint x: 538, startPoint y: 114, endPoint x: 694, endPoint y: 118, distance: 155.5
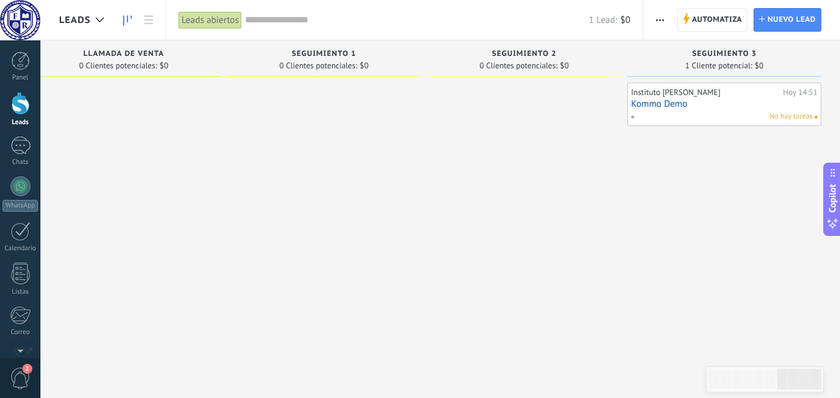
drag, startPoint x: 696, startPoint y: 187, endPoint x: 399, endPoint y: 220, distance: 299.0
drag, startPoint x: 679, startPoint y: 150, endPoint x: 493, endPoint y: 158, distance: 186.0
drag, startPoint x: 204, startPoint y: 159, endPoint x: 168, endPoint y: 161, distance: 36.1
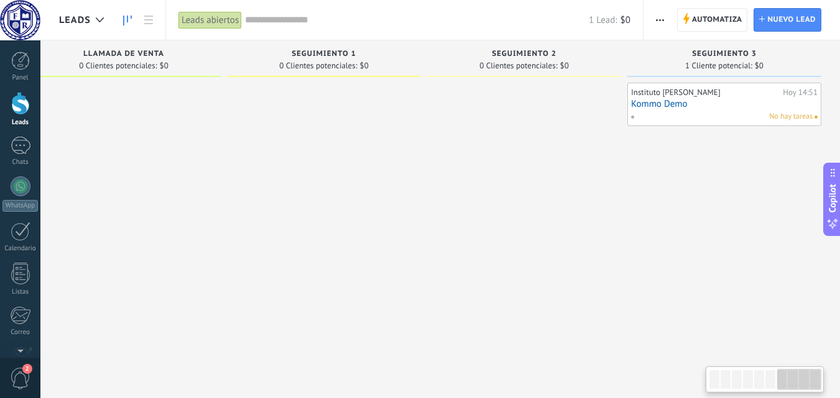
click at [168, 161] on div at bounding box center [124, 201] width 194 height 236
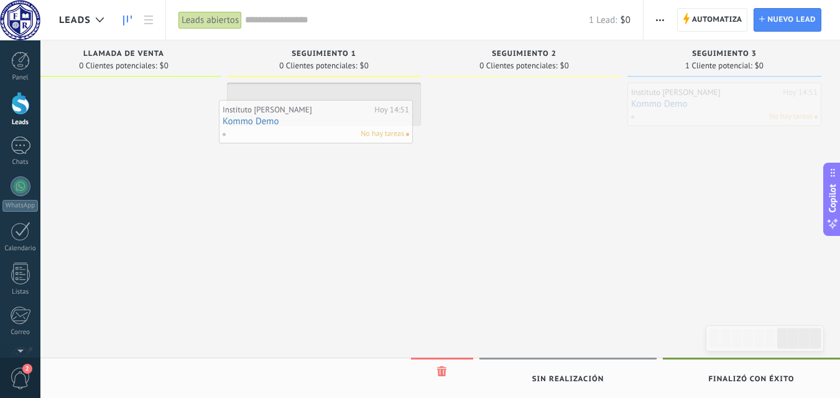
drag, startPoint x: 724, startPoint y: 114, endPoint x: 316, endPoint y: 131, distance: 408.8
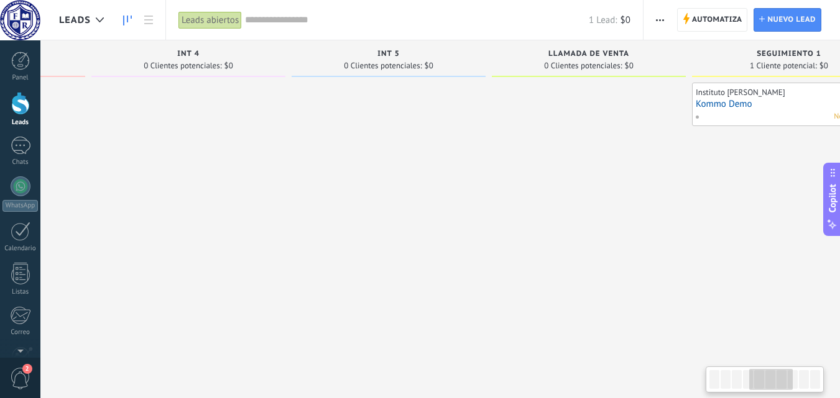
scroll to position [0, 780]
drag, startPoint x: 239, startPoint y: 214, endPoint x: 693, endPoint y: 203, distance: 454.0
click at [693, 203] on div "Instituto [PERSON_NAME][DATE] 14:51 Kommo Demo No hay tareas" at bounding box center [778, 201] width 194 height 236
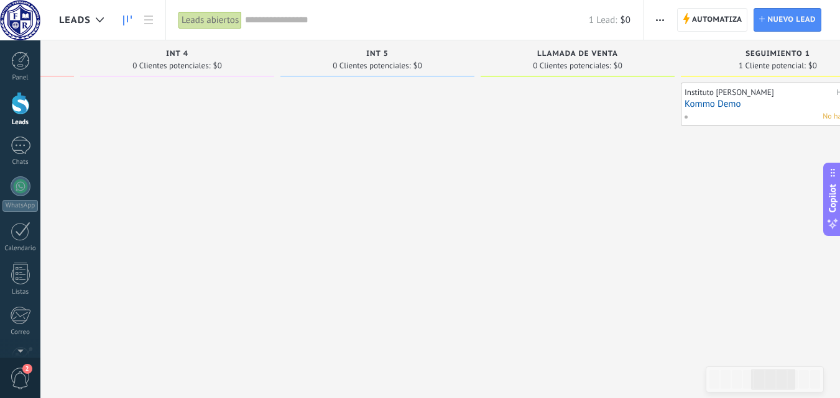
scroll to position [0, 787]
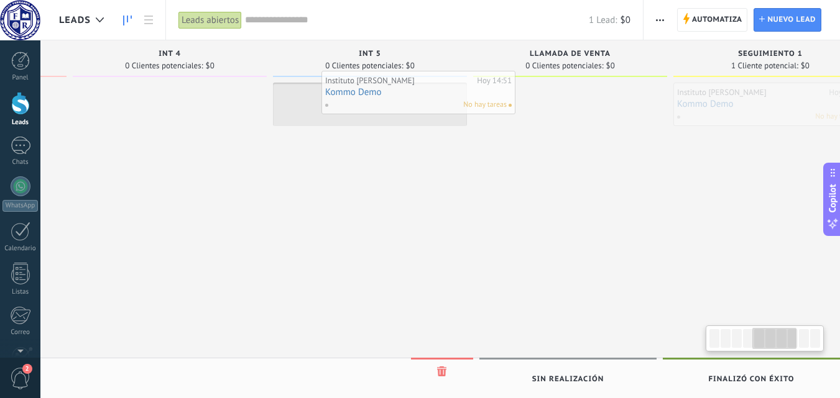
drag, startPoint x: 747, startPoint y: 109, endPoint x: 327, endPoint y: 87, distance: 420.2
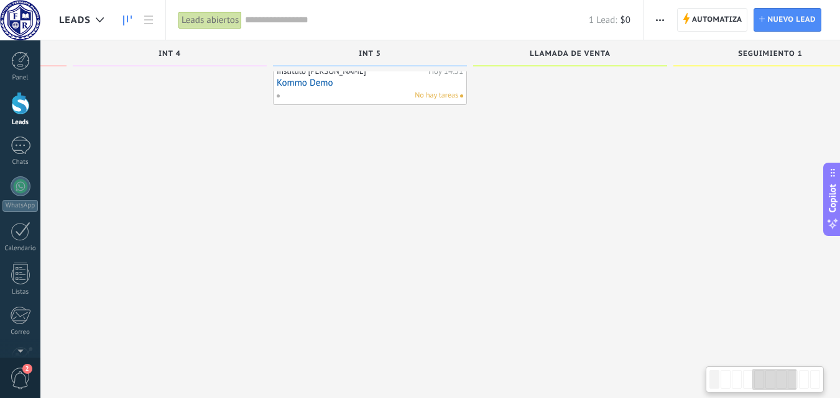
scroll to position [12, 0]
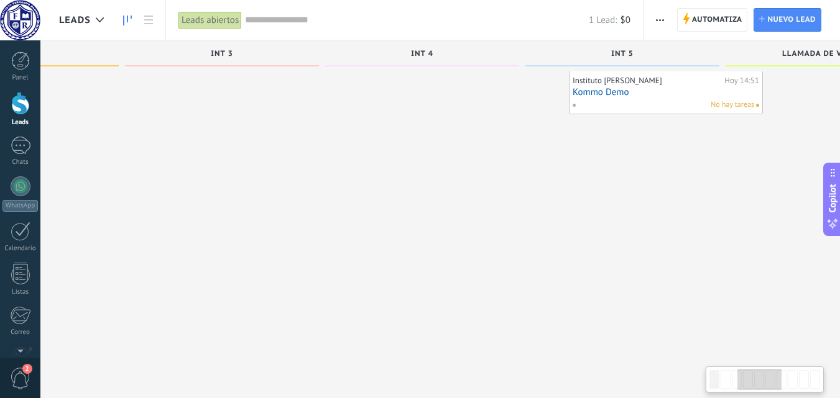
drag, startPoint x: 247, startPoint y: 221, endPoint x: 544, endPoint y: 221, distance: 296.5
click at [544, 221] on div at bounding box center [466, 189] width 194 height 236
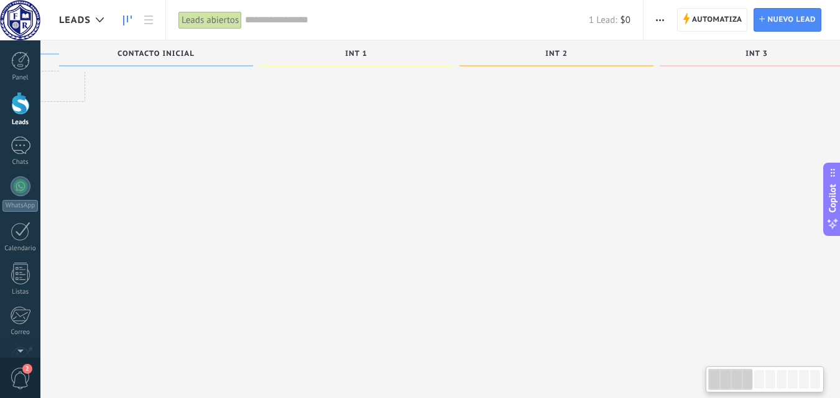
scroll to position [0, 0]
drag, startPoint x: 760, startPoint y: 388, endPoint x: 683, endPoint y: 388, distance: 77.1
click at [683, 387] on body ".abecls-1,.abecls-2{fill-rule:evenodd}.abecls-2{fill:#fff} .abhcls-1{fill:none}…" at bounding box center [420, 187] width 840 height 398
click at [21, 105] on div at bounding box center [20, 103] width 19 height 23
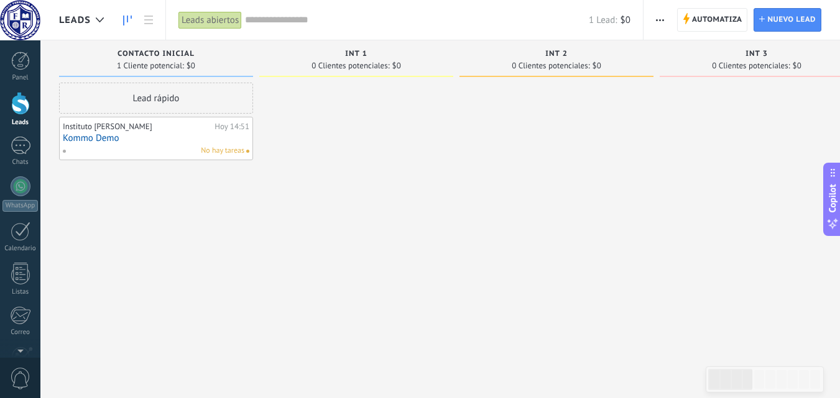
drag, startPoint x: 149, startPoint y: 206, endPoint x: 244, endPoint y: 213, distance: 94.7
click at [244, 213] on div "Lead rápido Instituto [PERSON_NAME][DATE] 14:51 Kommo Demo No hay tareas" at bounding box center [156, 201] width 194 height 236
drag, startPoint x: 191, startPoint y: 205, endPoint x: 191, endPoint y: 261, distance: 56.0
click at [191, 261] on div "Lead rápido Instituto [PERSON_NAME][DATE] 14:51 Kommo Demo No hay tareas" at bounding box center [156, 201] width 194 height 236
click at [17, 189] on div at bounding box center [21, 187] width 20 height 20
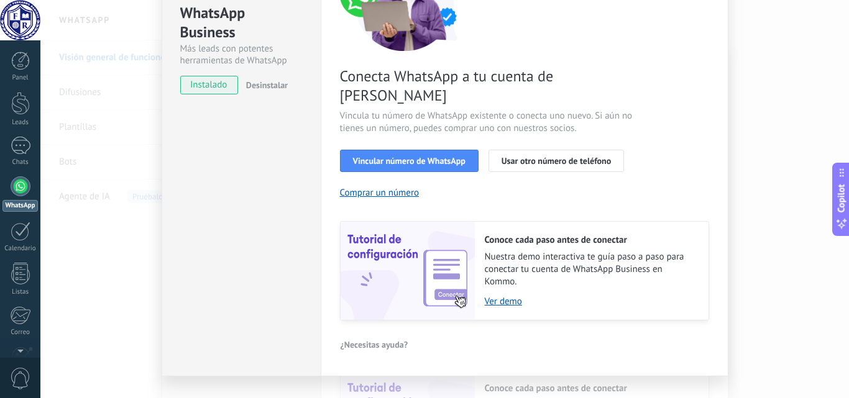
scroll to position [154, 0]
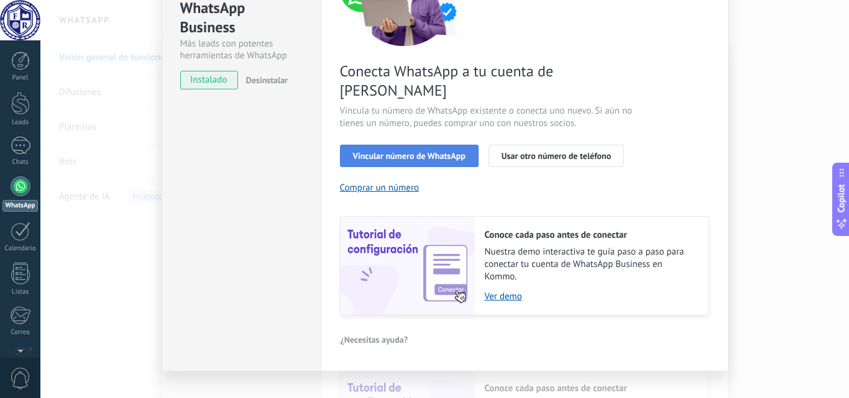
click at [381, 152] on span "Vincular número de WhatsApp" at bounding box center [409, 156] width 113 height 9
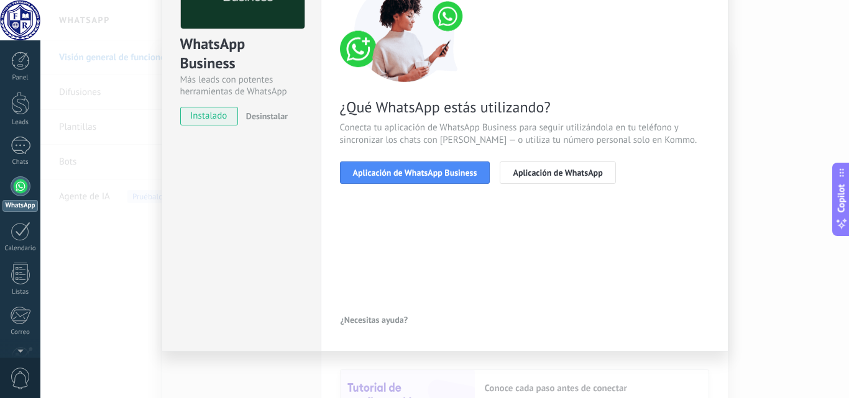
scroll to position [117, 0]
click at [402, 175] on span "Aplicación de WhatsApp Business" at bounding box center [415, 172] width 124 height 9
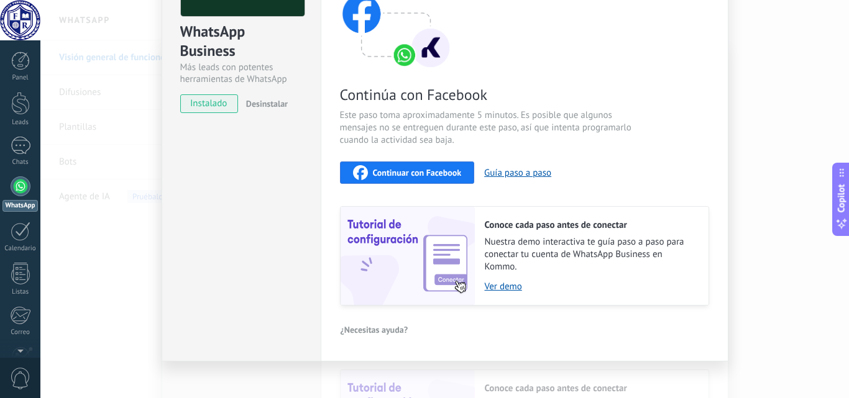
scroll to position [139, 0]
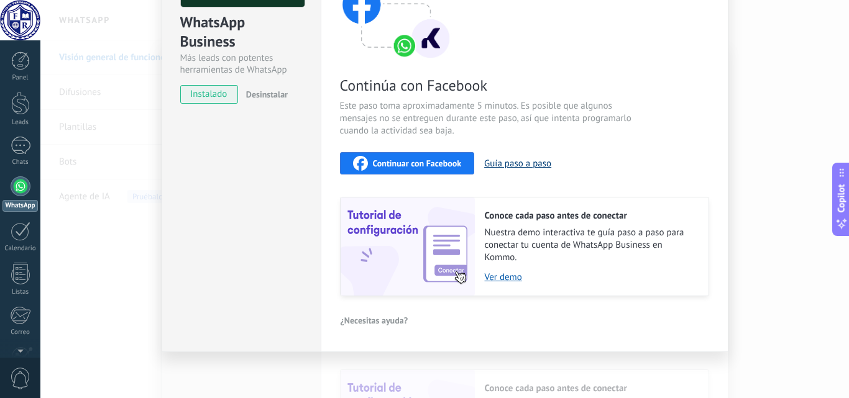
click at [492, 160] on button "Guía paso a paso" at bounding box center [517, 164] width 67 height 12
click at [380, 161] on span "Continuar con Facebook" at bounding box center [417, 163] width 89 height 9
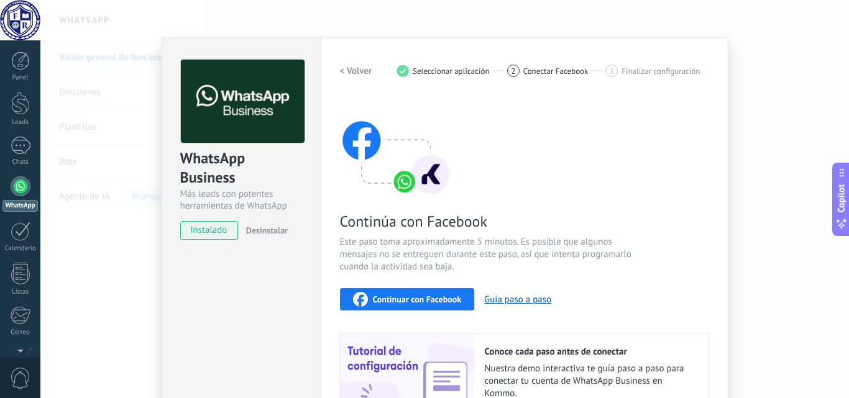
scroll to position [0, 0]
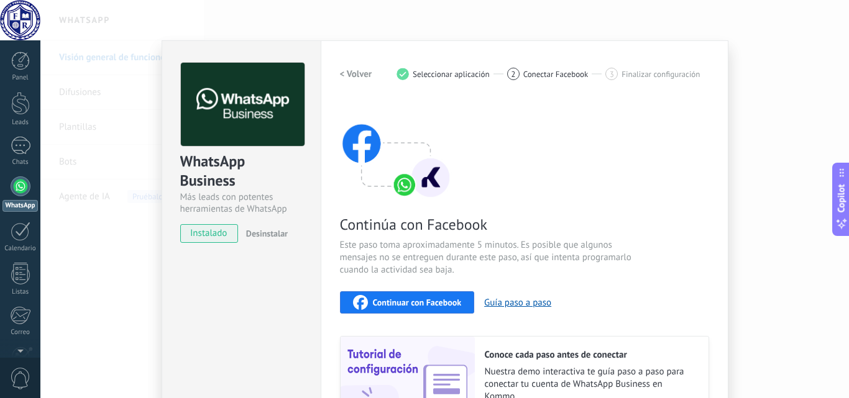
click at [226, 144] on img at bounding box center [243, 105] width 124 height 84
click at [126, 180] on div "WhatsApp Business Más leads con potentes herramientas de WhatsApp instalado Des…" at bounding box center [444, 199] width 809 height 398
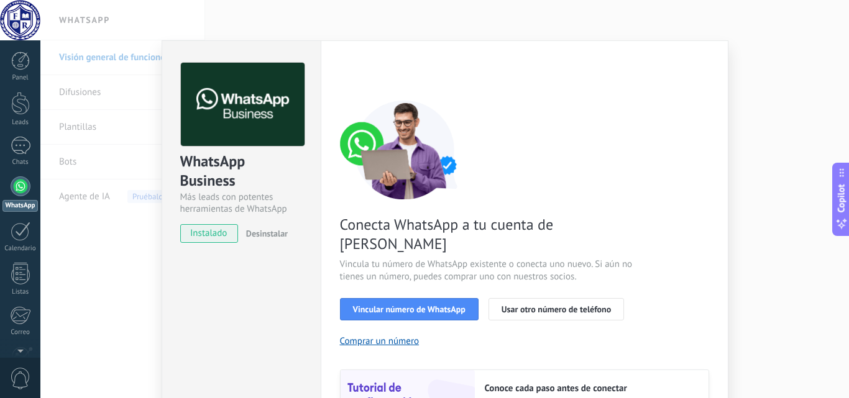
click at [102, 269] on div "WhatsApp Business Más leads con potentes herramientas de WhatsApp instalado Des…" at bounding box center [444, 199] width 809 height 398
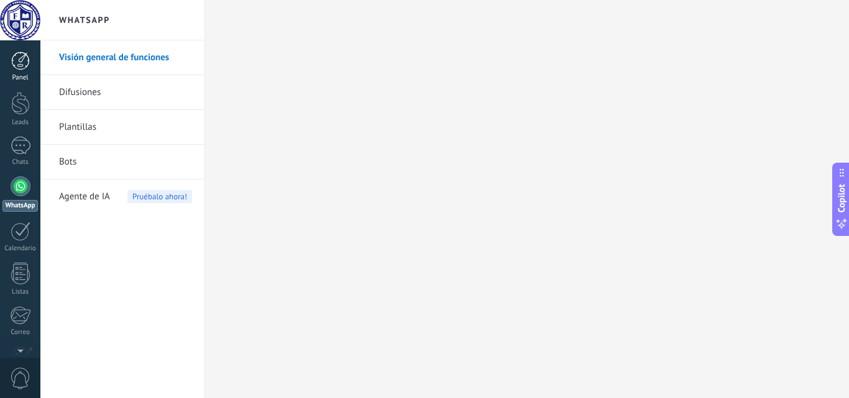
click at [14, 65] on div at bounding box center [20, 61] width 19 height 19
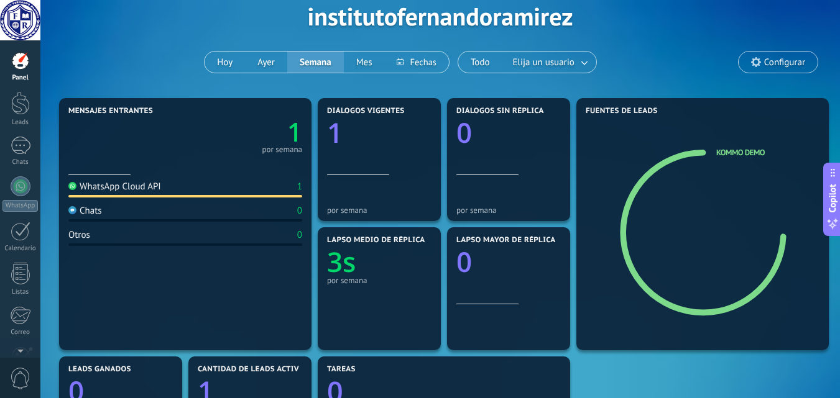
scroll to position [124, 0]
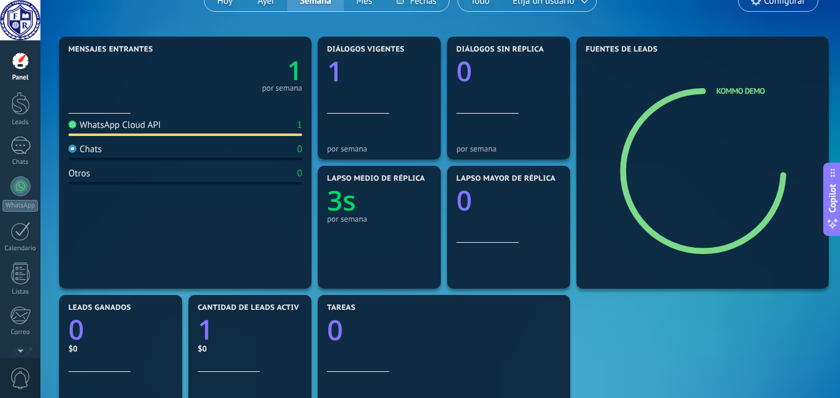
click at [148, 129] on div "WhatsApp Cloud API" at bounding box center [114, 125] width 93 height 12
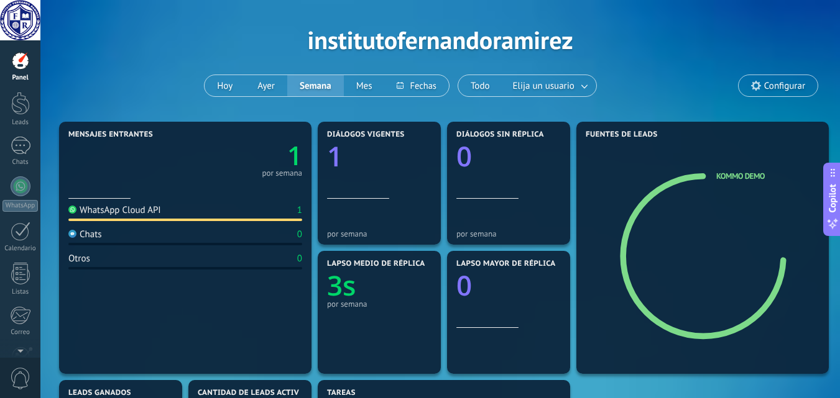
scroll to position [0, 0]
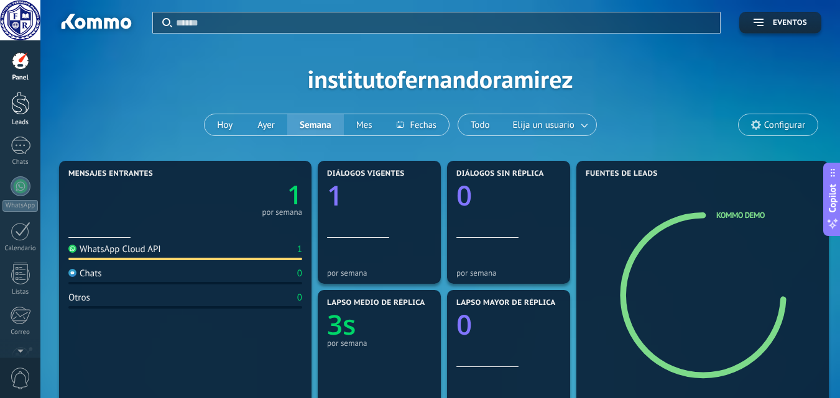
click at [22, 113] on div at bounding box center [20, 103] width 19 height 23
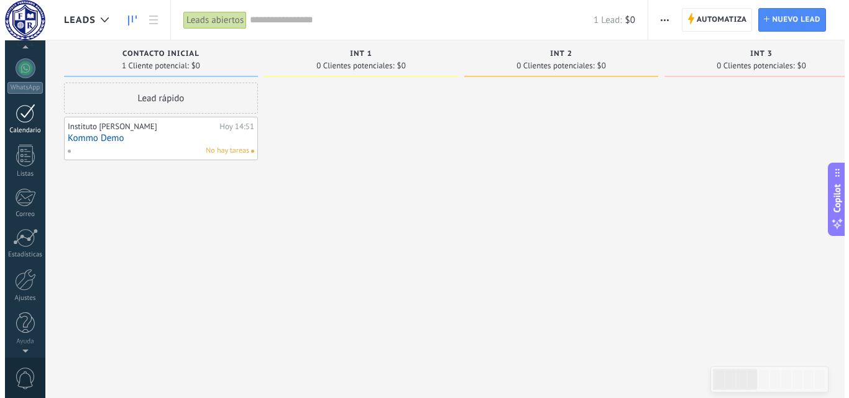
scroll to position [119, 0]
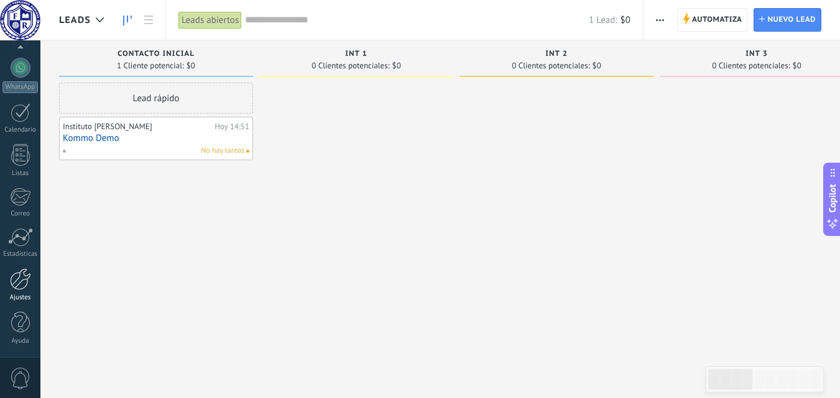
click at [16, 286] on div at bounding box center [20, 280] width 21 height 22
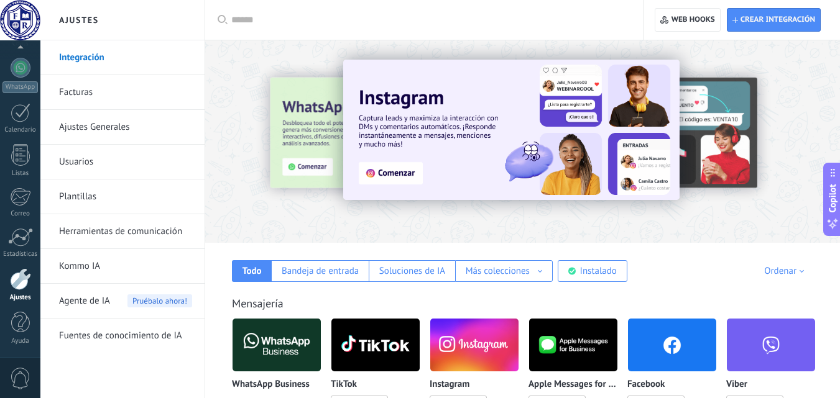
click at [295, 126] on div at bounding box center [218, 141] width 272 height 112
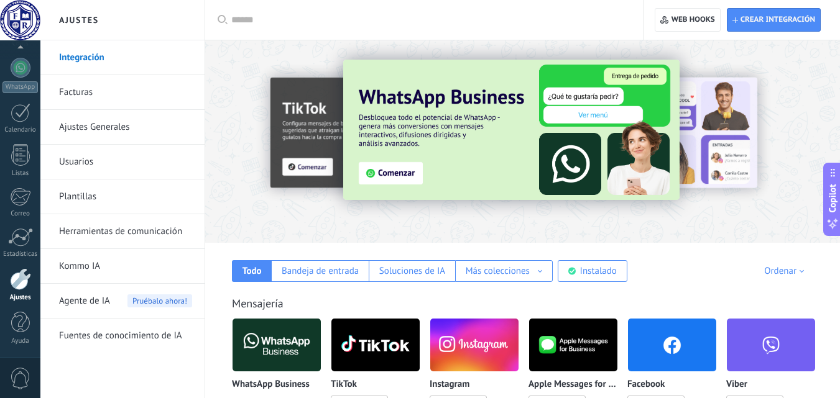
click at [394, 171] on img at bounding box center [511, 130] width 336 height 140
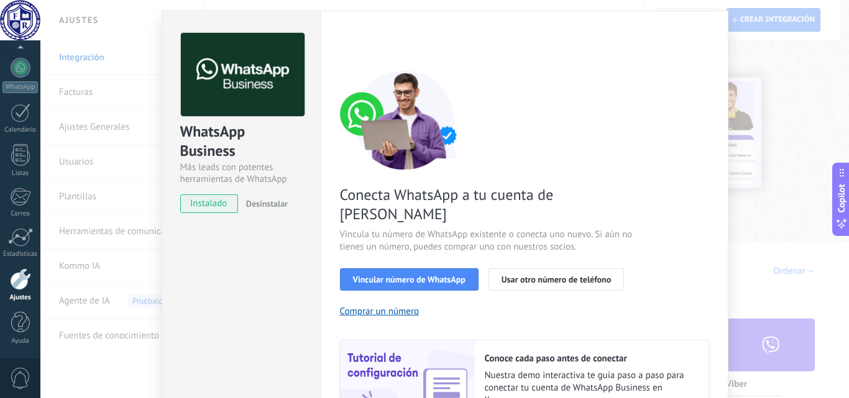
scroll to position [29, 0]
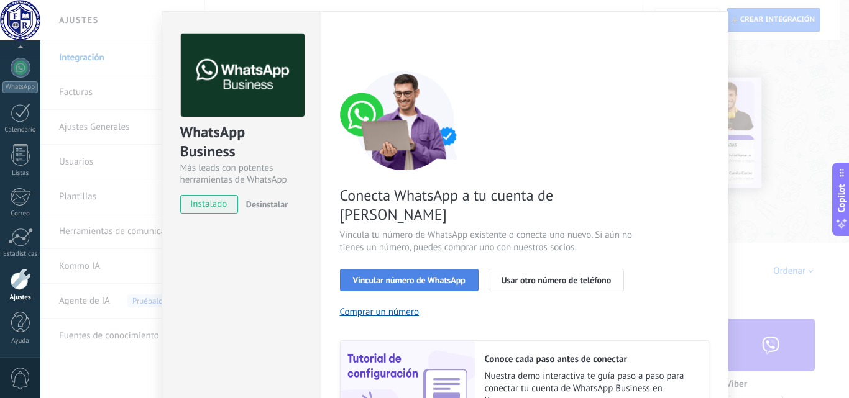
click at [403, 276] on span "Vincular número de WhatsApp" at bounding box center [409, 280] width 113 height 9
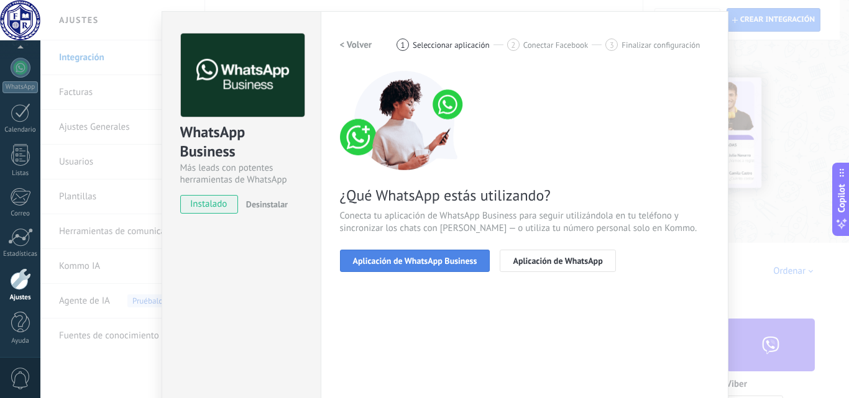
click at [420, 260] on span "Aplicación de WhatsApp Business" at bounding box center [415, 261] width 124 height 9
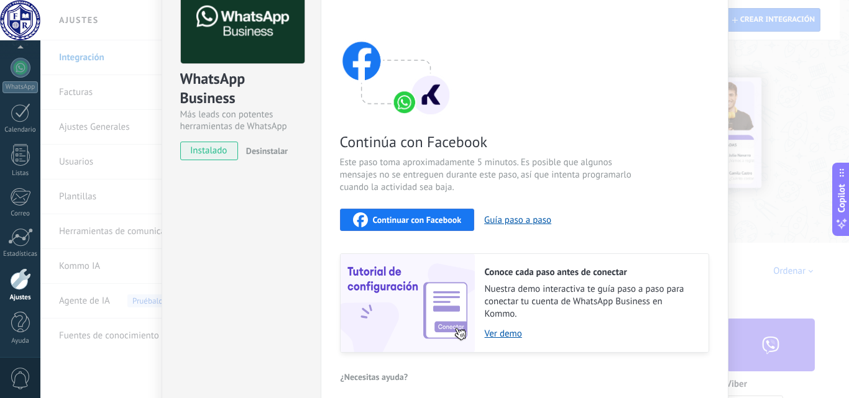
scroll to position [77, 0]
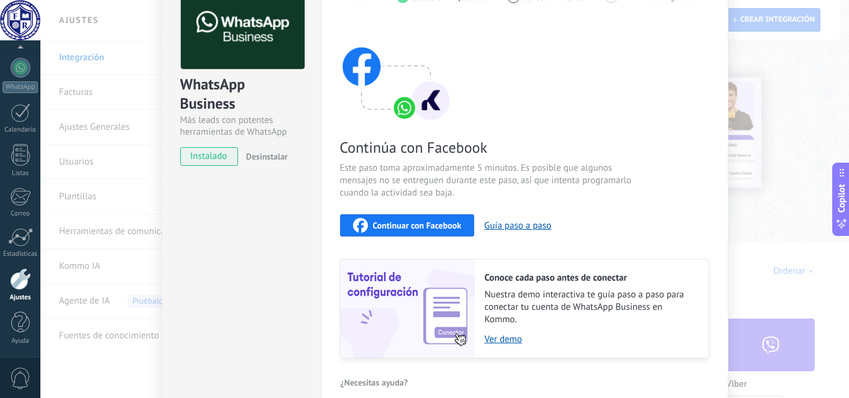
click at [413, 230] on span "Continuar con Facebook" at bounding box center [417, 225] width 89 height 9
click at [419, 222] on span "Continuar con Facebook" at bounding box center [417, 225] width 89 height 9
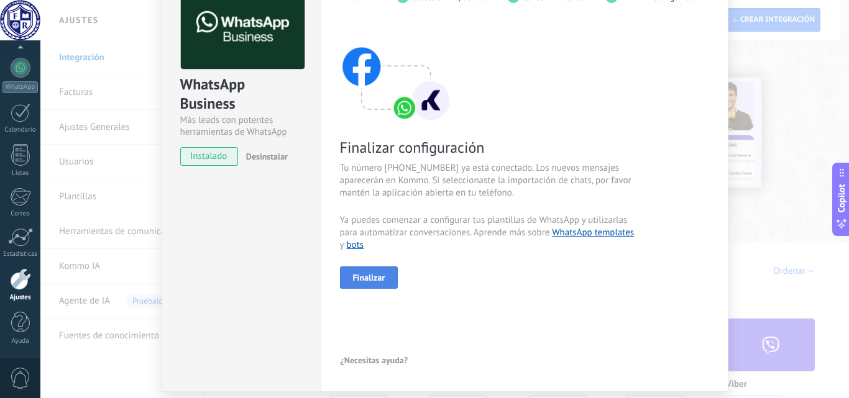
click at [371, 283] on button "Finalizar" at bounding box center [369, 278] width 58 height 22
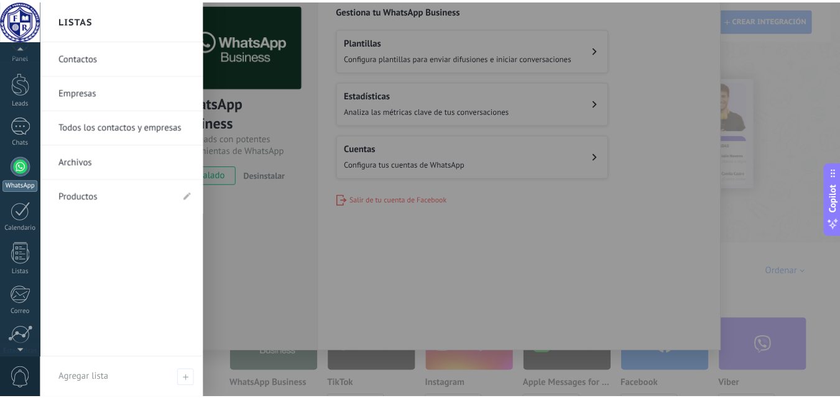
scroll to position [0, 0]
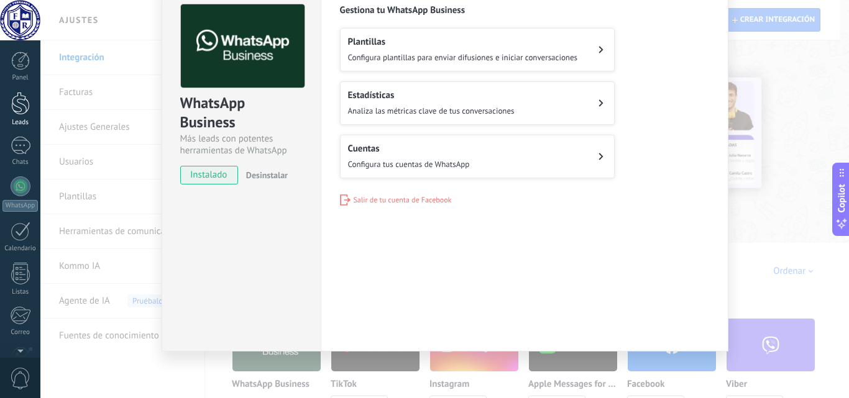
click at [17, 120] on div "Leads" at bounding box center [20, 123] width 36 height 8
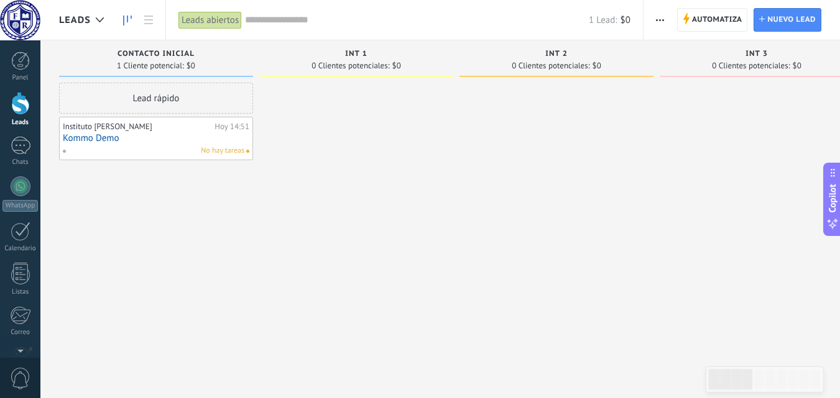
click at [16, 104] on div at bounding box center [20, 103] width 19 height 23
click at [25, 146] on div "1" at bounding box center [21, 146] width 20 height 18
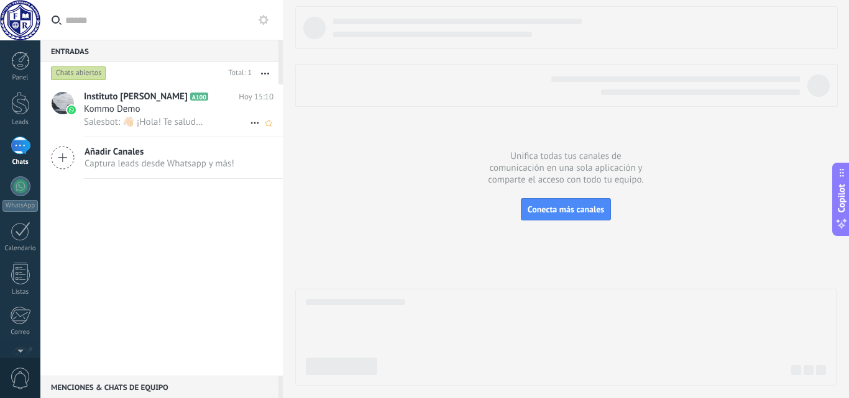
click at [175, 116] on span "Salesbot: 👋🏻 ¡Hola! Te saluda *[PERSON_NAME],* del Área de Admisiones del _Bach…" at bounding box center [144, 122] width 121 height 12
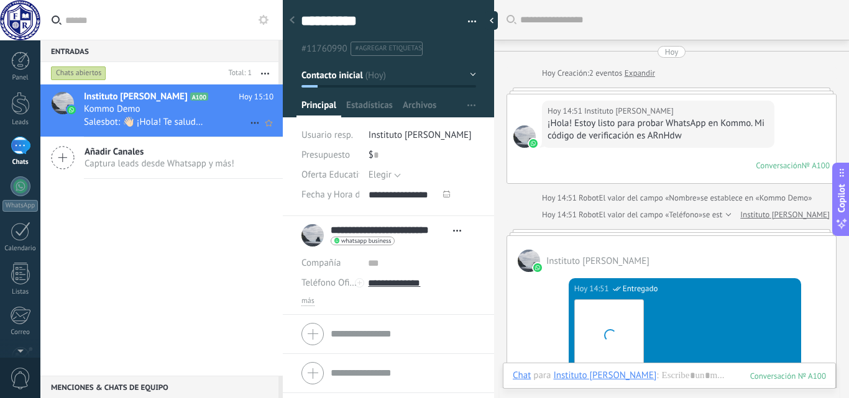
scroll to position [2650, 0]
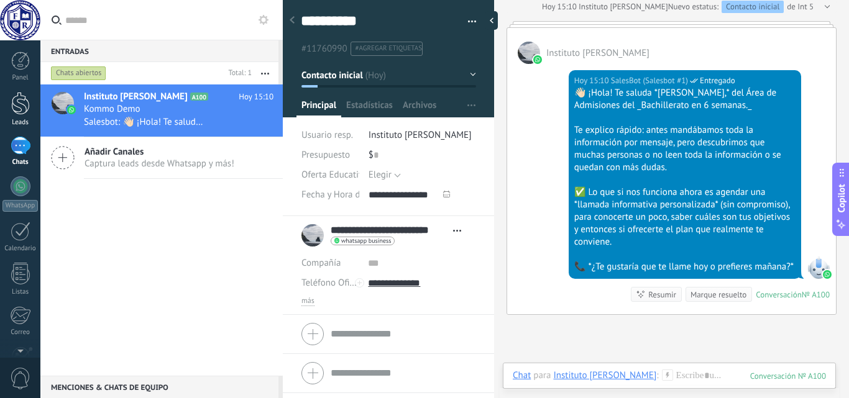
click at [23, 111] on div at bounding box center [20, 103] width 19 height 23
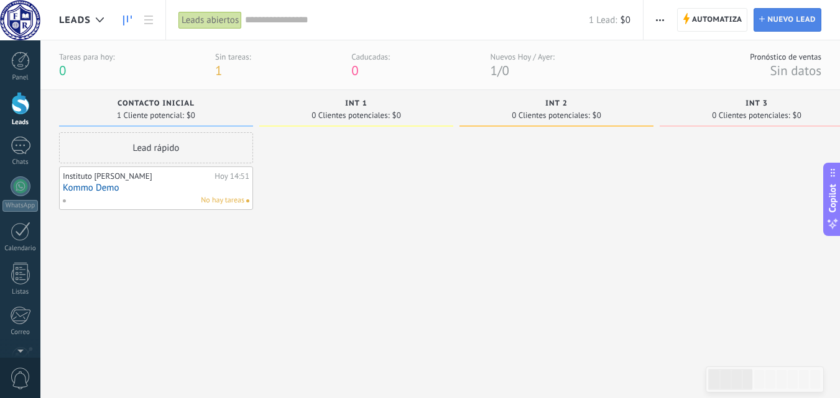
click at [785, 19] on span "Nuevo lead" at bounding box center [791, 20] width 48 height 22
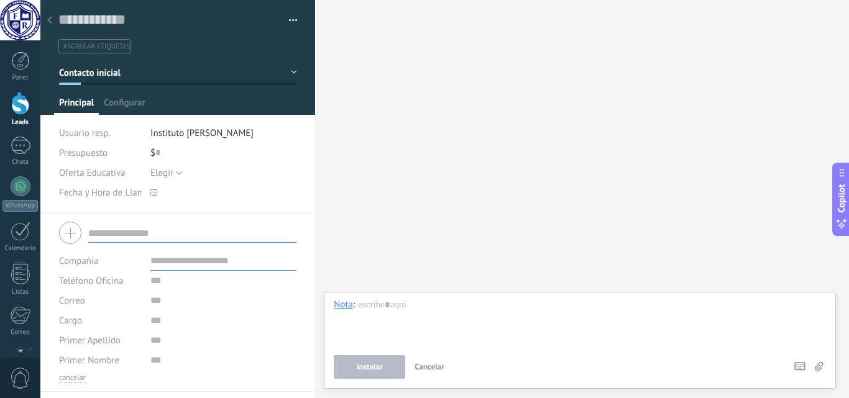
click at [13, 103] on div at bounding box center [20, 103] width 19 height 23
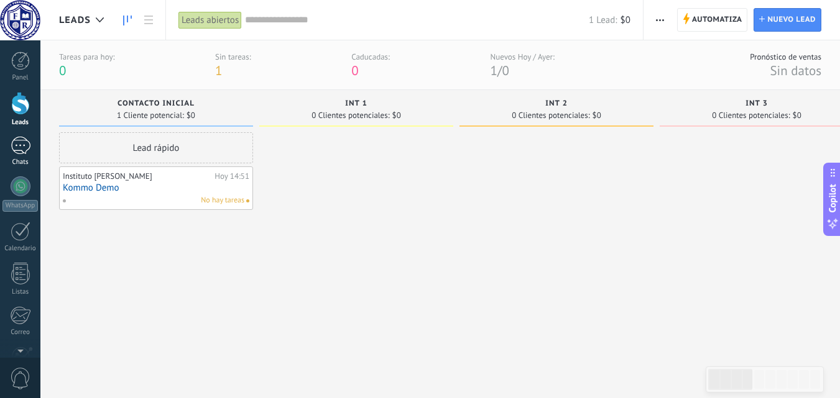
click at [24, 152] on div "1" at bounding box center [21, 146] width 20 height 18
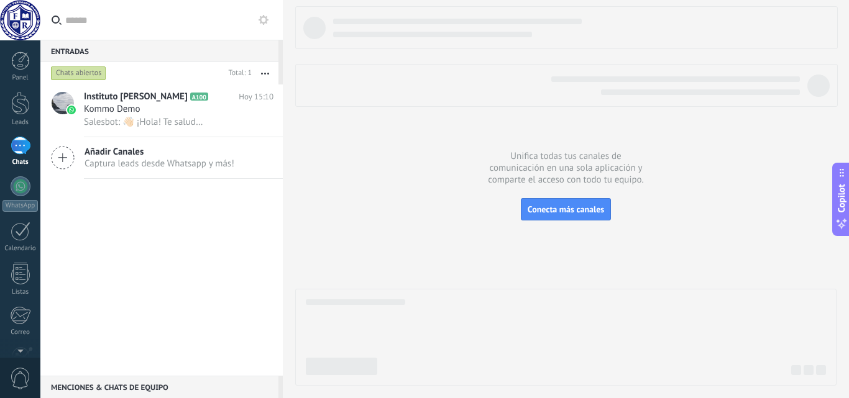
click at [64, 161] on icon at bounding box center [63, 158] width 24 height 24
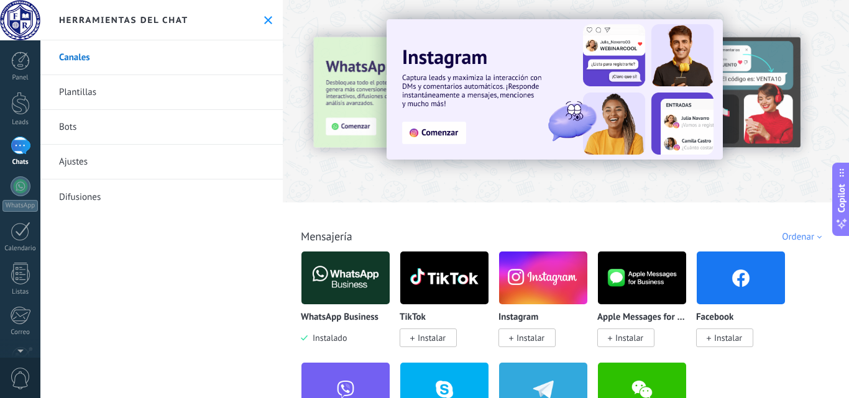
click at [338, 281] on img at bounding box center [346, 278] width 88 height 60
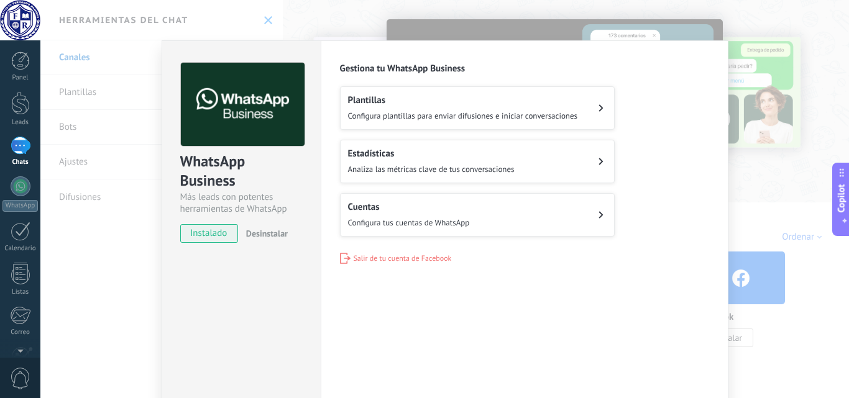
click at [520, 221] on button "Cuentas Configura tus cuentas de WhatsApp" at bounding box center [477, 215] width 275 height 44
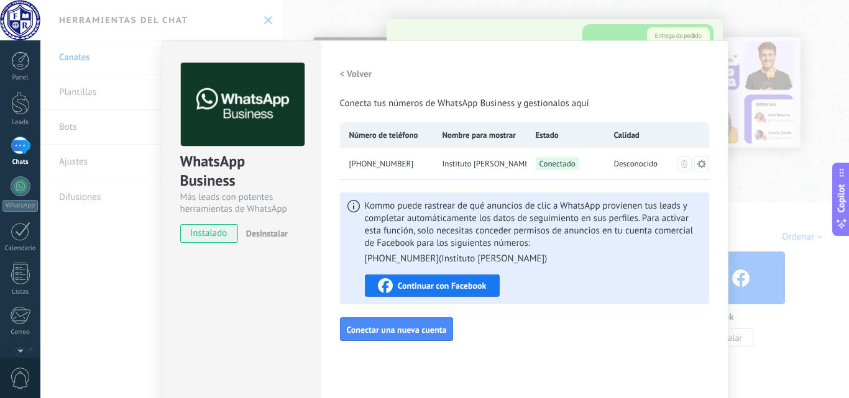
click at [365, 76] on h2 "< Volver" at bounding box center [356, 74] width 32 height 12
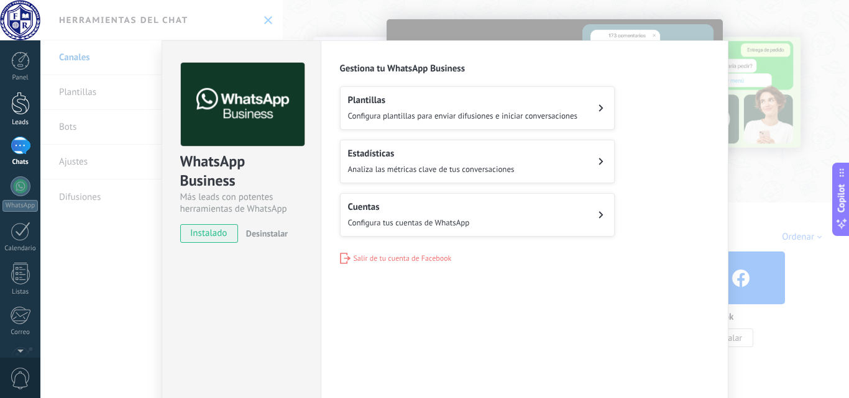
click at [17, 102] on div at bounding box center [20, 103] width 19 height 23
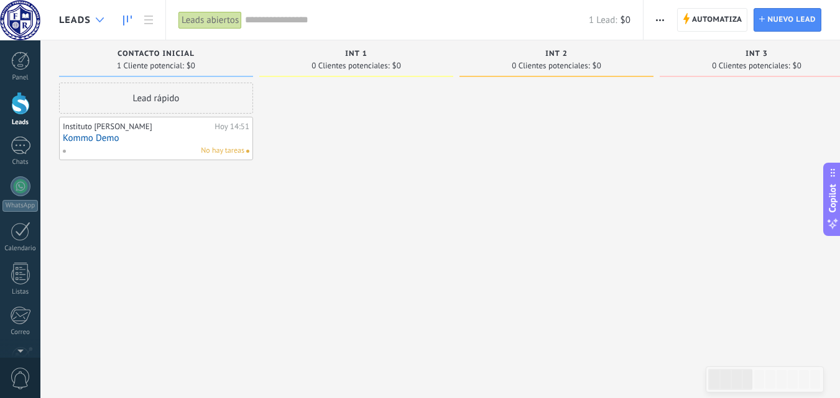
click at [101, 14] on div at bounding box center [100, 20] width 21 height 24
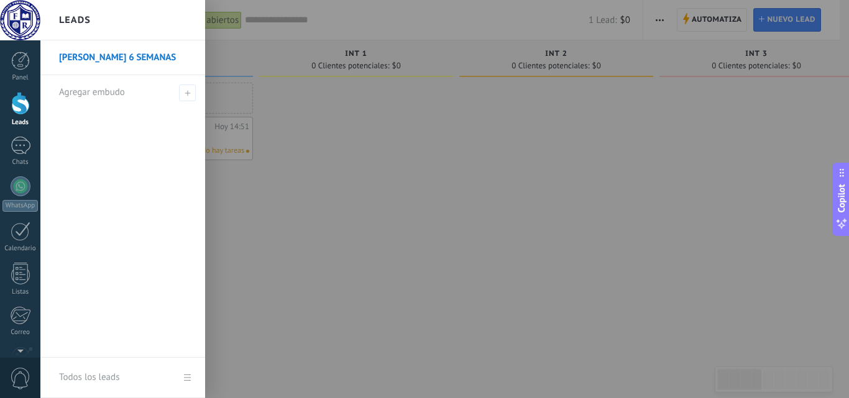
click at [18, 106] on div at bounding box center [20, 103] width 19 height 23
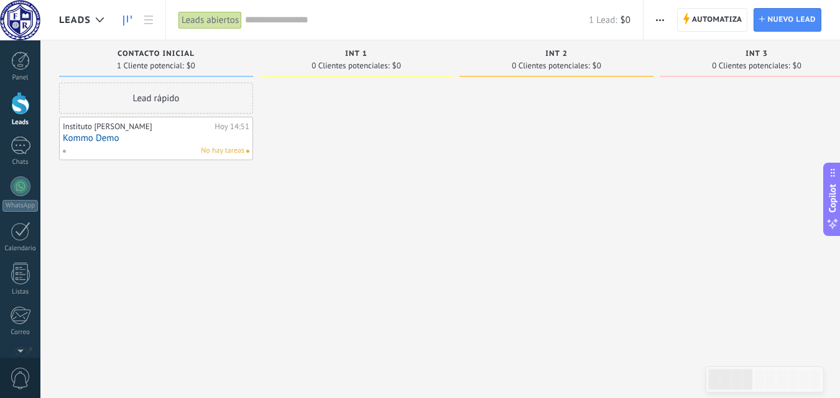
click at [21, 109] on div at bounding box center [20, 103] width 19 height 23
click at [22, 137] on div "1" at bounding box center [21, 146] width 20 height 18
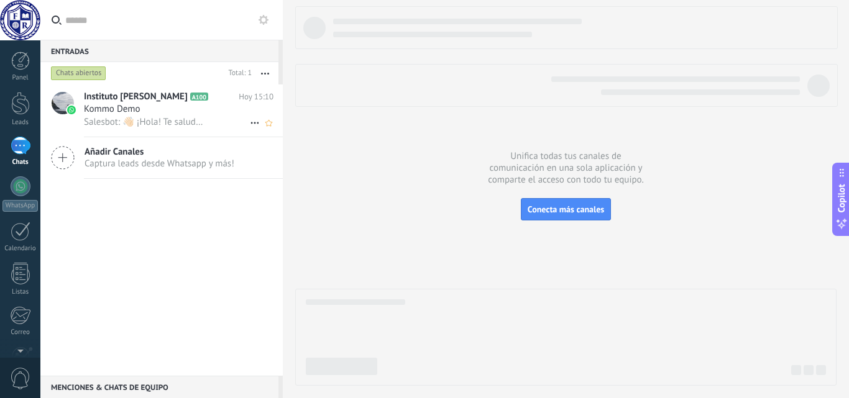
click at [184, 119] on span "Salesbot: 👋🏻 ¡Hola! Te saluda *[PERSON_NAME],* del Área de Admisiones del _Bach…" at bounding box center [144, 122] width 121 height 12
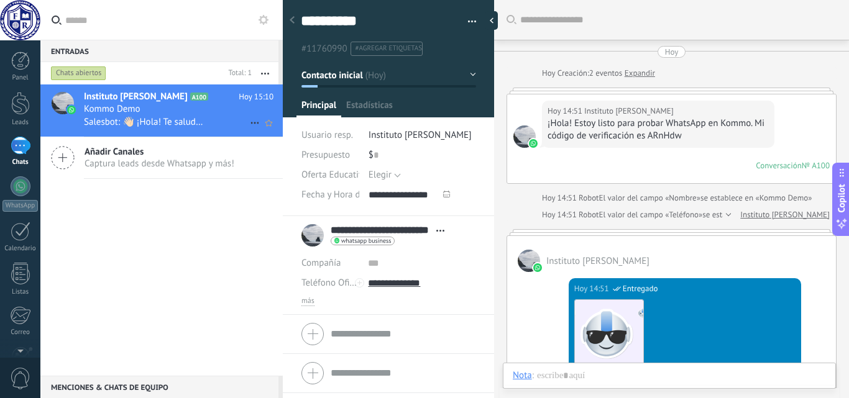
type textarea "**********"
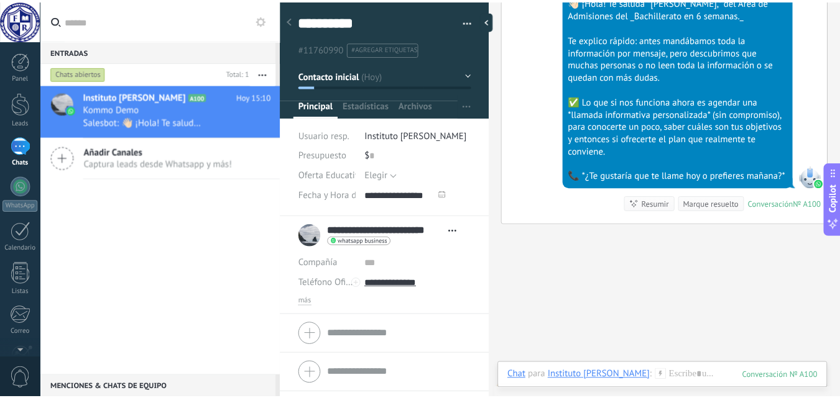
scroll to position [2821, 0]
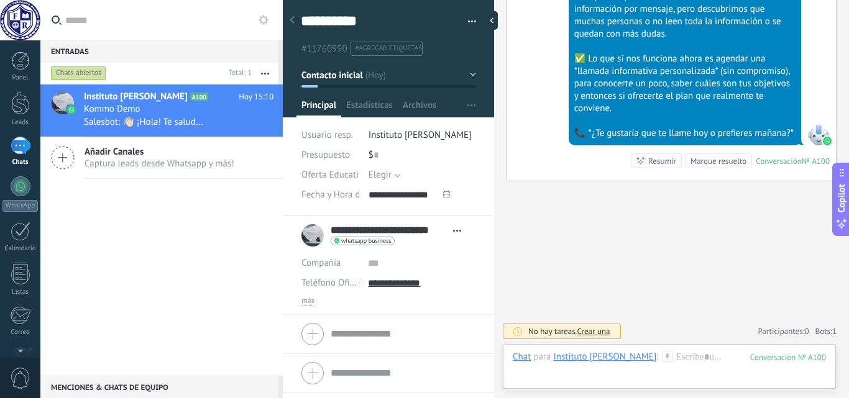
click at [373, 51] on span "#agregar etiquetas" at bounding box center [389, 48] width 67 height 9
click at [445, 44] on input "text" at bounding box center [412, 48] width 117 height 13
type input "*"
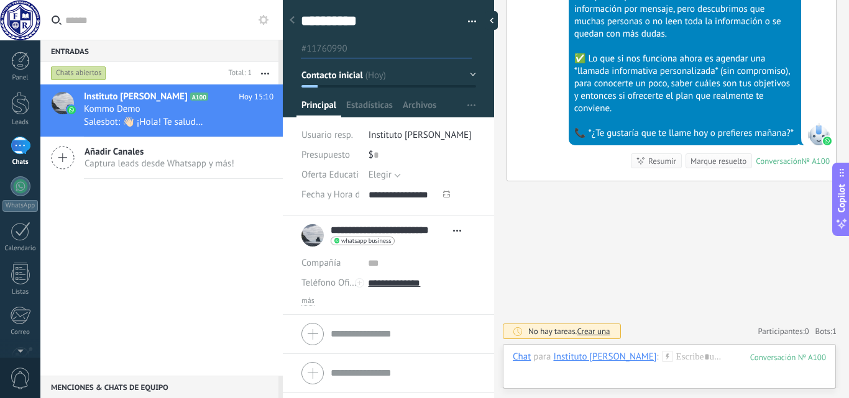
type input "*"
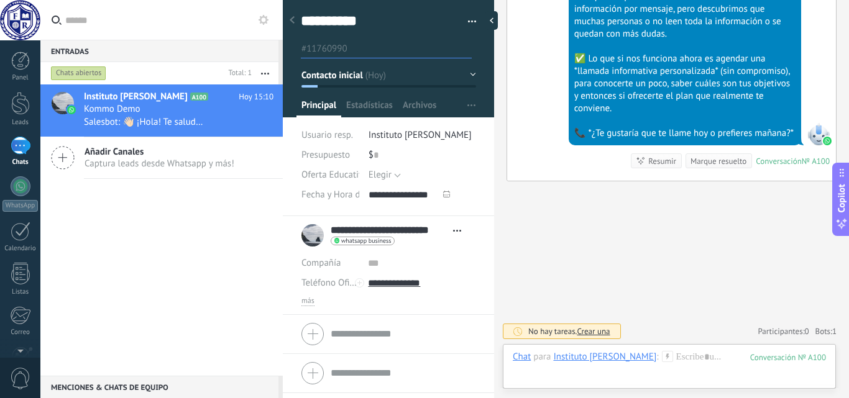
click at [607, 333] on span "Crear una" at bounding box center [593, 331] width 33 height 11
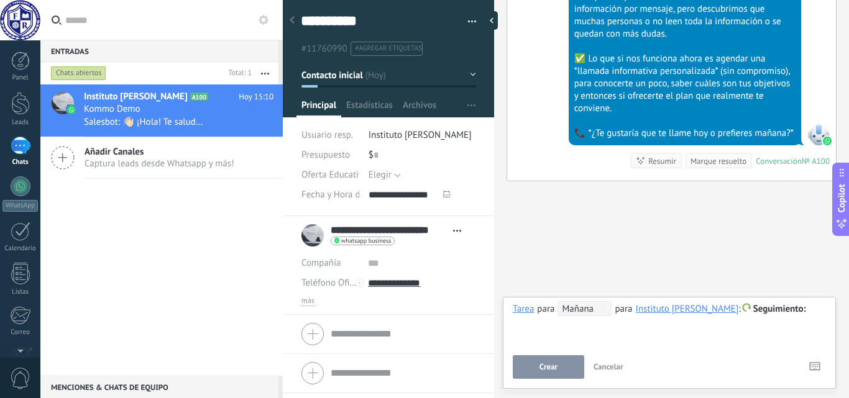
click at [541, 336] on div "**********" at bounding box center [669, 324] width 313 height 45
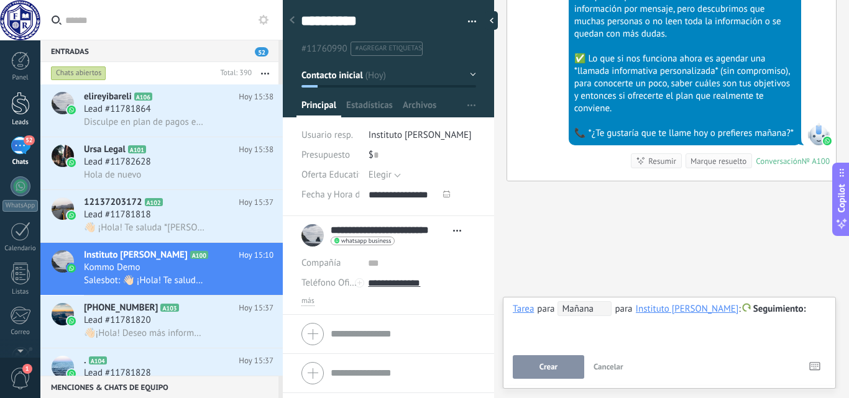
click at [21, 109] on div at bounding box center [20, 103] width 19 height 23
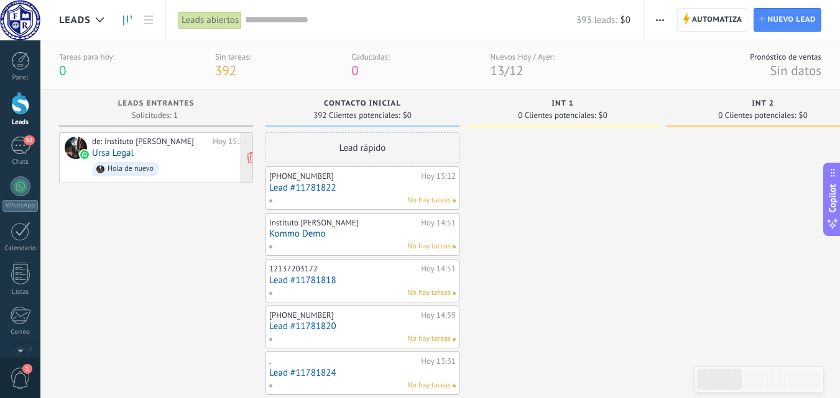
click at [74, 151] on div at bounding box center [76, 148] width 22 height 22
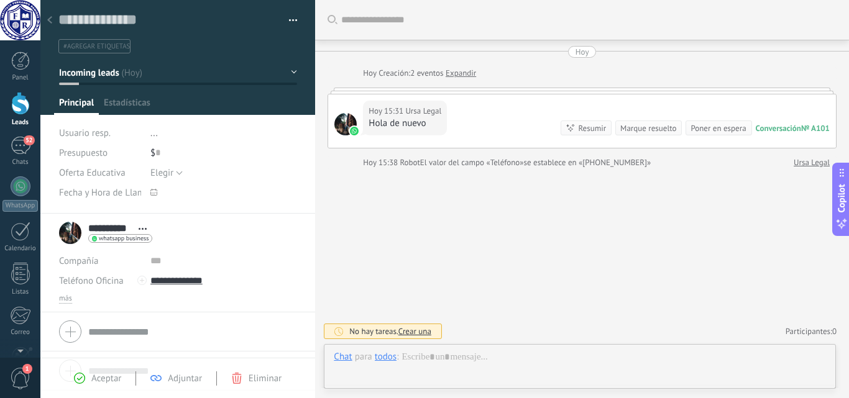
scroll to position [19, 0]
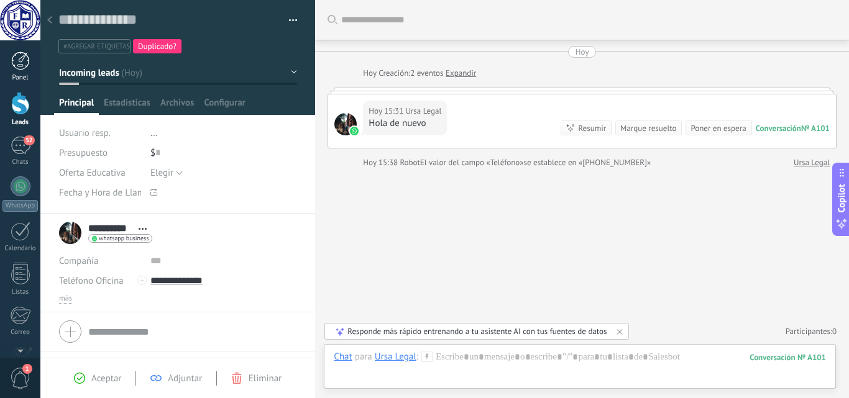
click at [19, 69] on div at bounding box center [20, 61] width 19 height 19
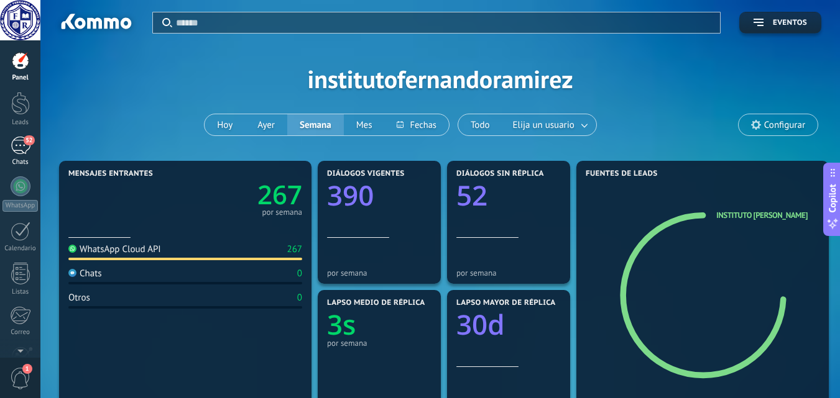
click at [22, 145] on div "52" at bounding box center [21, 146] width 20 height 18
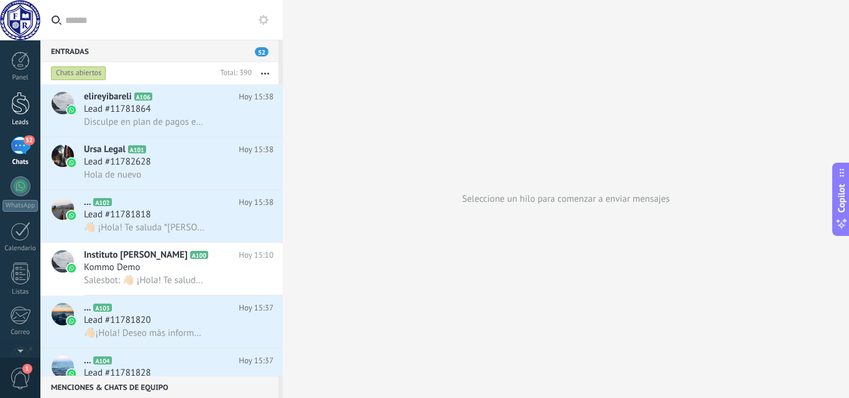
click at [16, 108] on div at bounding box center [20, 103] width 19 height 23
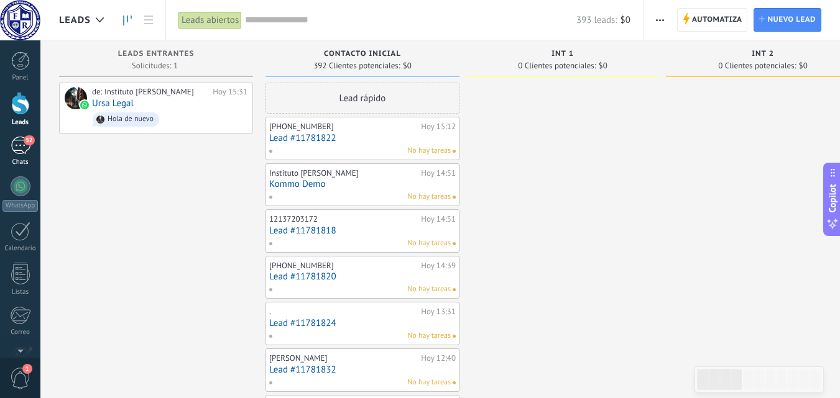
click at [11, 149] on div "52" at bounding box center [21, 146] width 20 height 18
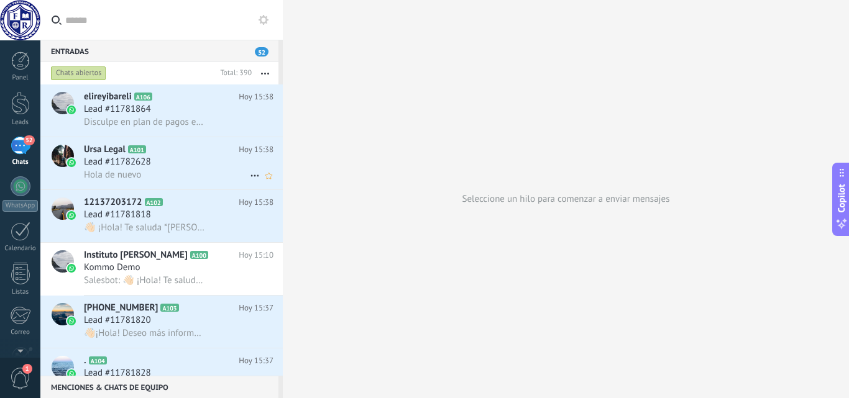
click at [172, 161] on div "Lead #11782628" at bounding box center [179, 162] width 190 height 12
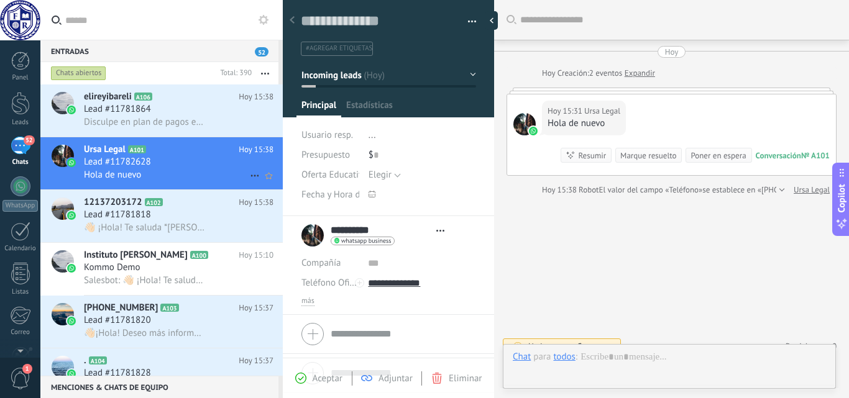
type textarea "**********"
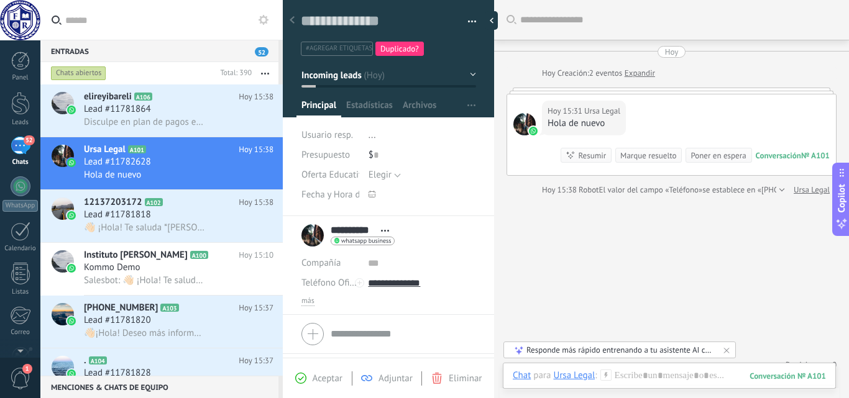
click at [642, 73] on link "Expandir" at bounding box center [640, 73] width 30 height 12
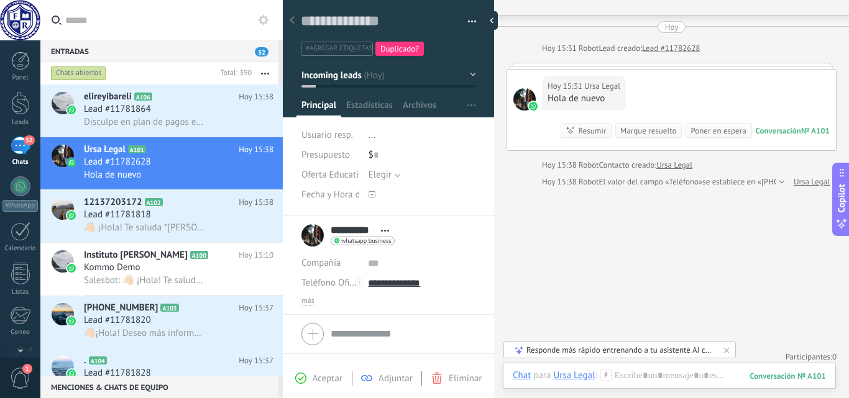
scroll to position [32, 0]
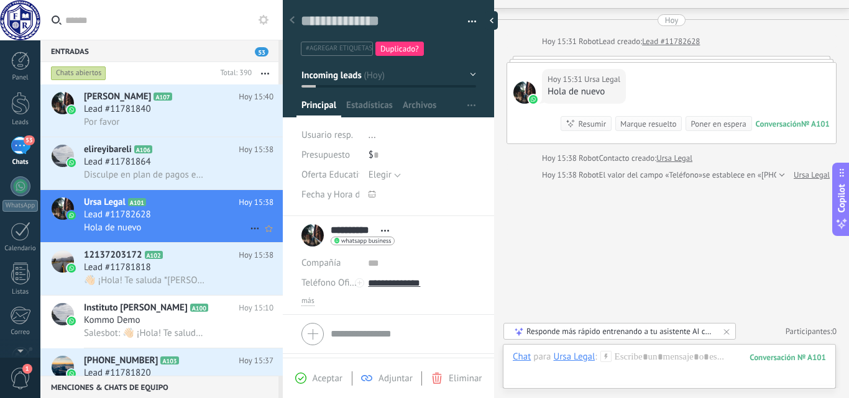
click at [175, 218] on div "Lead #11782628" at bounding box center [179, 215] width 190 height 12
click at [461, 379] on span "Eliminar" at bounding box center [465, 379] width 33 height 12
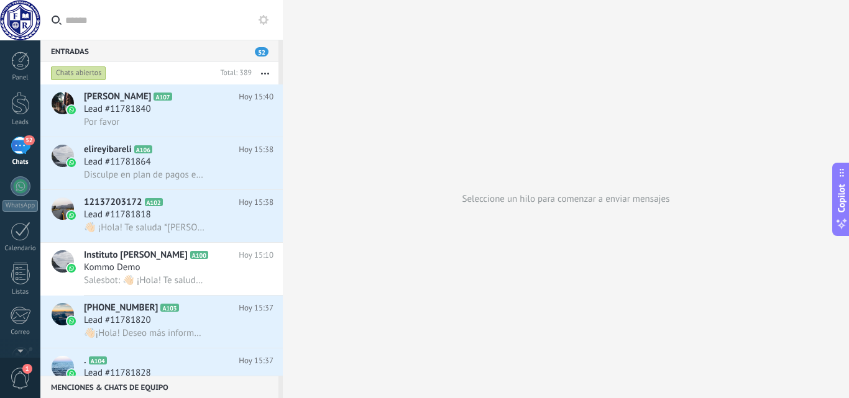
click at [162, 270] on div "Kommo Demo" at bounding box center [179, 268] width 190 height 12
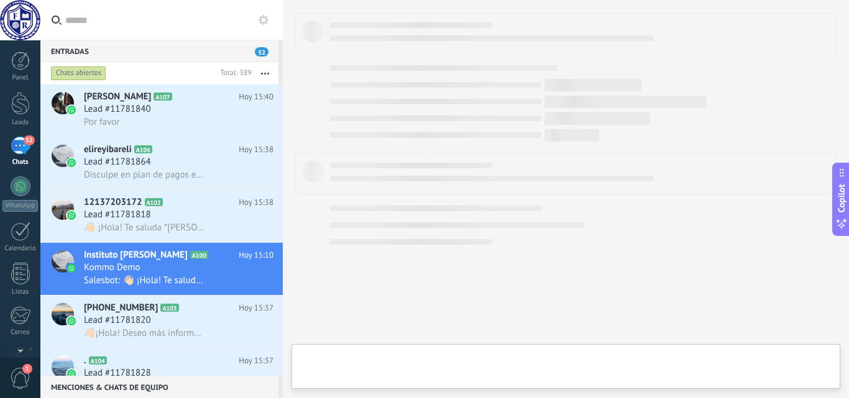
type textarea "**********"
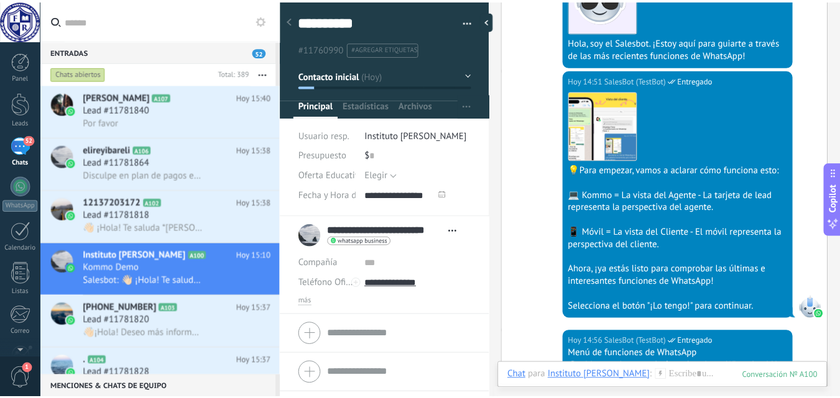
scroll to position [397, 0]
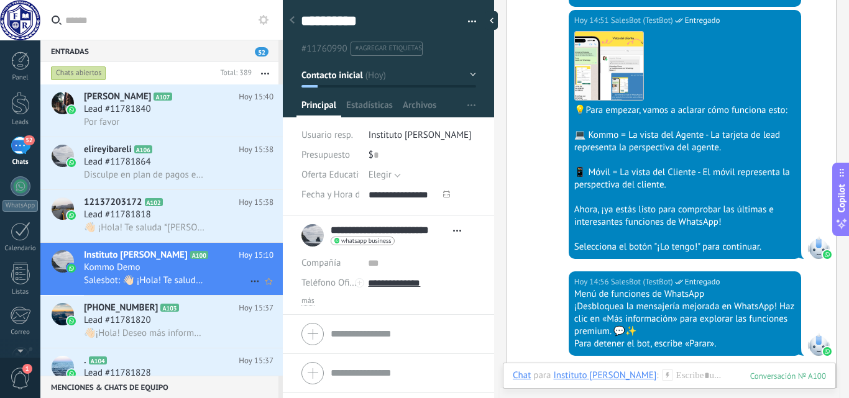
click at [185, 279] on span "Salesbot: 👋🏻 ¡Hola! Te saluda *[PERSON_NAME],* del Área de Admisiones del _Bach…" at bounding box center [144, 281] width 121 height 12
click at [14, 114] on div at bounding box center [20, 103] width 19 height 23
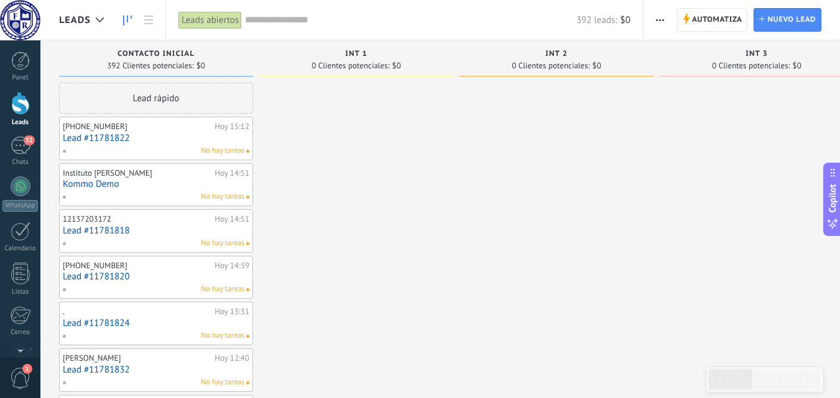
drag, startPoint x: 405, startPoint y: 301, endPoint x: 634, endPoint y: 299, distance: 228.8
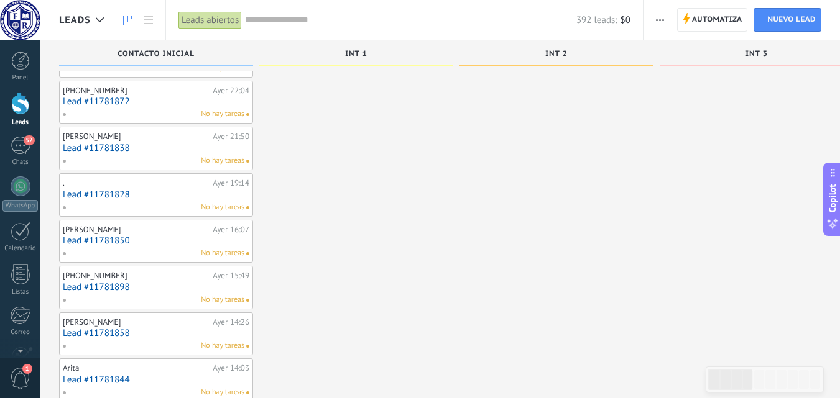
scroll to position [673, 0]
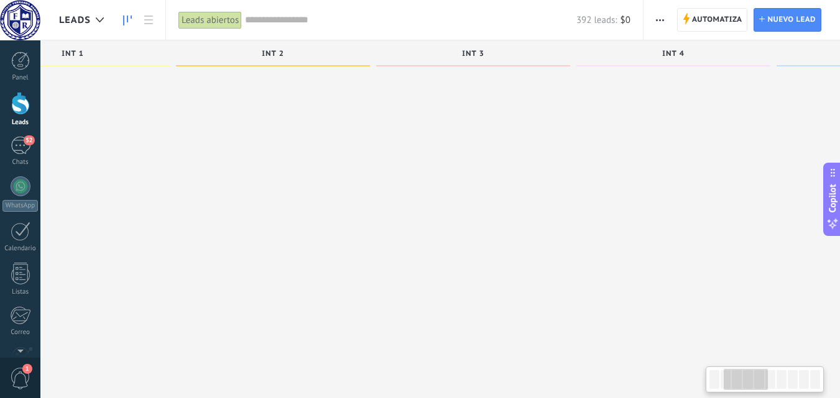
drag, startPoint x: 678, startPoint y: 243, endPoint x: 394, endPoint y: 250, distance: 283.6
click at [394, 250] on div at bounding box center [473, 352] width 194 height 1886
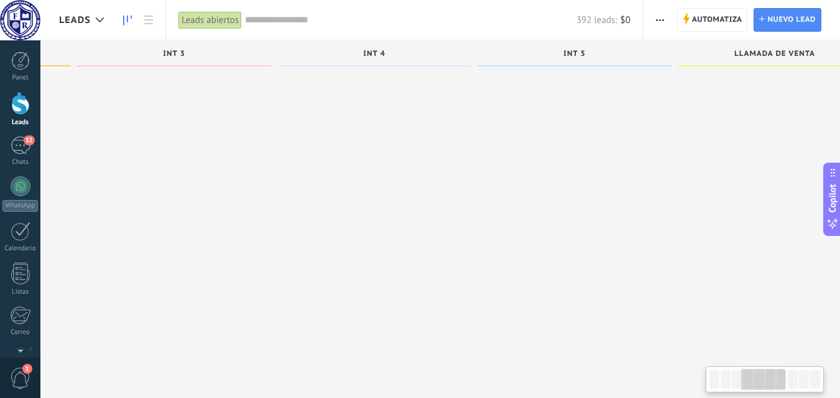
drag, startPoint x: 682, startPoint y: 250, endPoint x: 380, endPoint y: 250, distance: 301.5
click at [380, 250] on div at bounding box center [372, 352] width 194 height 1886
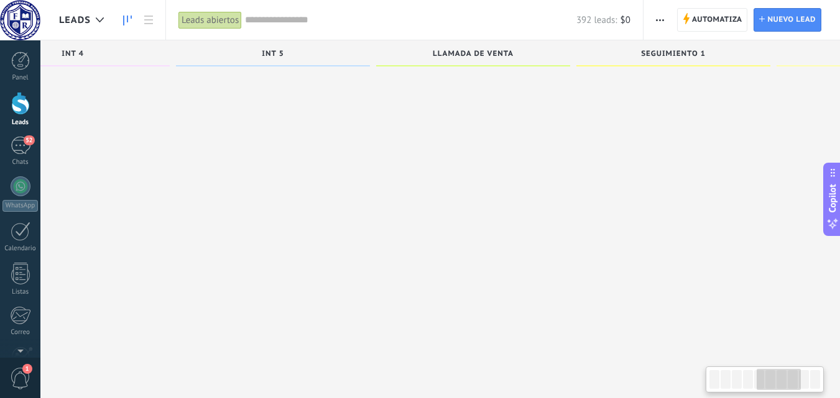
drag, startPoint x: 693, startPoint y: 249, endPoint x: 366, endPoint y: 249, distance: 327.0
click at [366, 249] on div at bounding box center [447, 352] width 194 height 1886
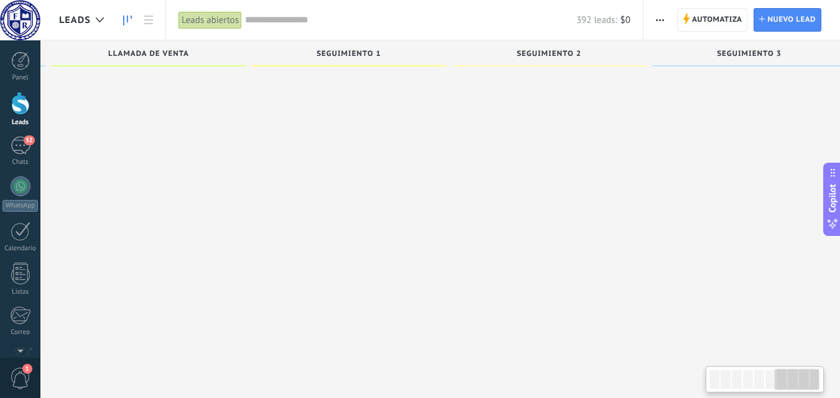
scroll to position [0, 1233]
drag, startPoint x: 684, startPoint y: 248, endPoint x: 318, endPoint y: 248, distance: 366.2
click at [318, 248] on div at bounding box center [324, 352] width 194 height 1886
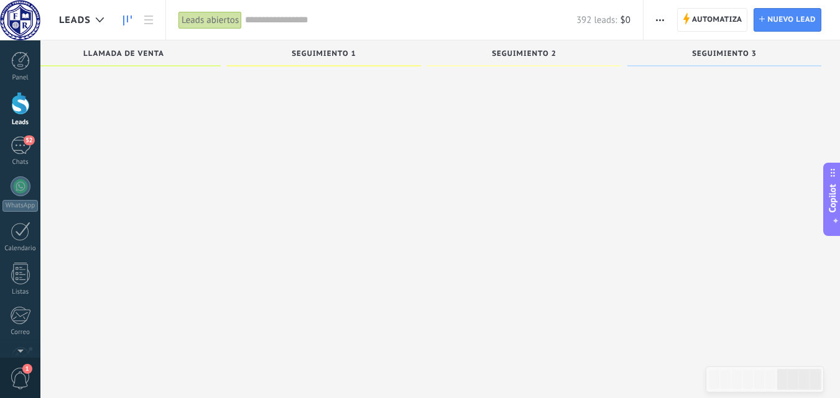
drag, startPoint x: 591, startPoint y: 246, endPoint x: 348, endPoint y: 246, distance: 243.1
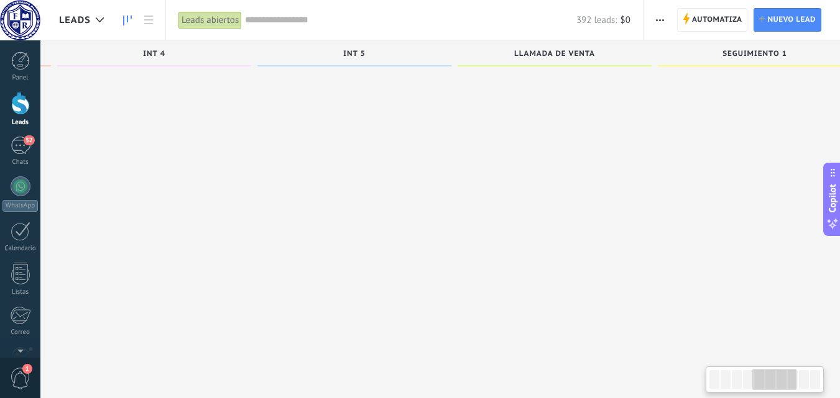
drag, startPoint x: 427, startPoint y: 240, endPoint x: 729, endPoint y: 238, distance: 302.1
click at [729, 238] on div at bounding box center [767, 352] width 194 height 1886
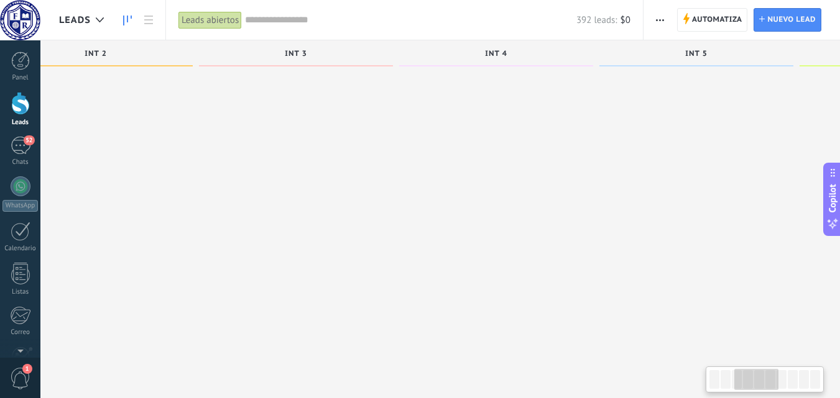
scroll to position [0, 300]
drag, startPoint x: 684, startPoint y: 238, endPoint x: 624, endPoint y: 221, distance: 62.2
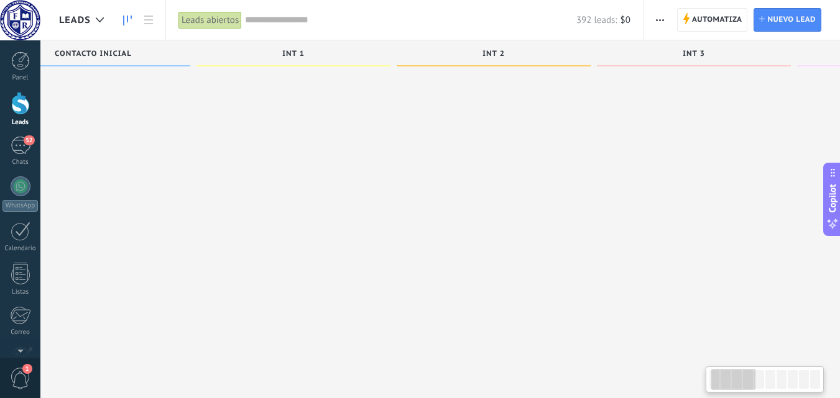
scroll to position [0, 0]
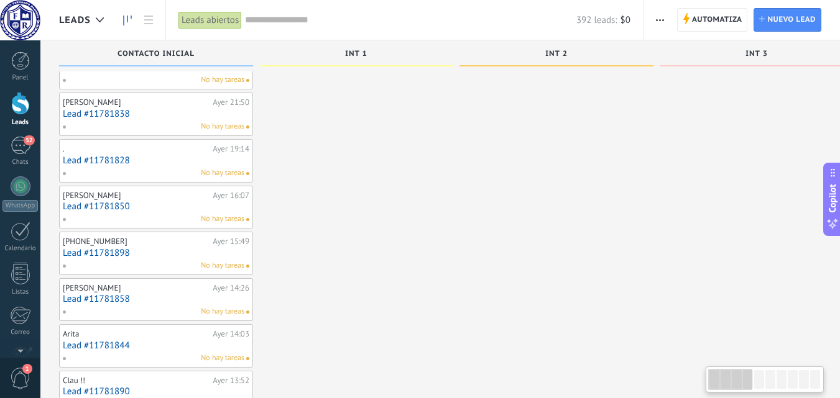
drag, startPoint x: 596, startPoint y: 219, endPoint x: 849, endPoint y: 168, distance: 258.1
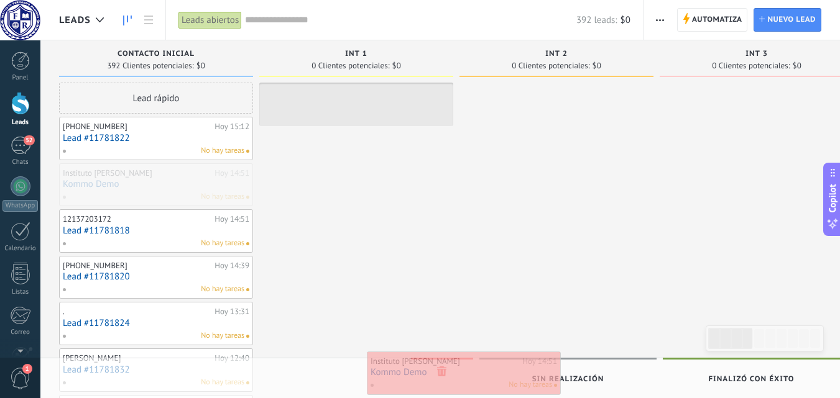
drag, startPoint x: 134, startPoint y: 185, endPoint x: 442, endPoint y: 373, distance: 360.8
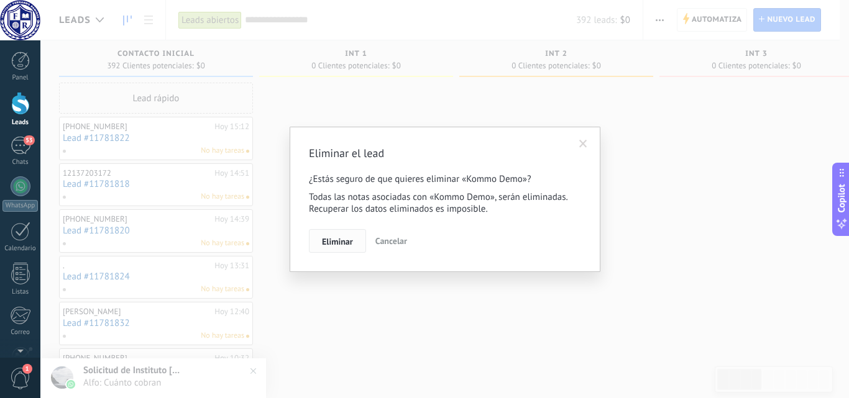
click at [333, 236] on button "Eliminar" at bounding box center [337, 241] width 57 height 24
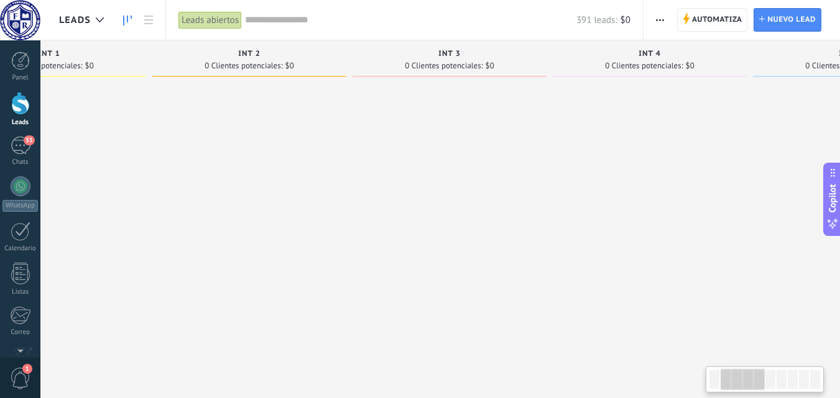
drag, startPoint x: 637, startPoint y: 274, endPoint x: 377, endPoint y: 274, distance: 259.9
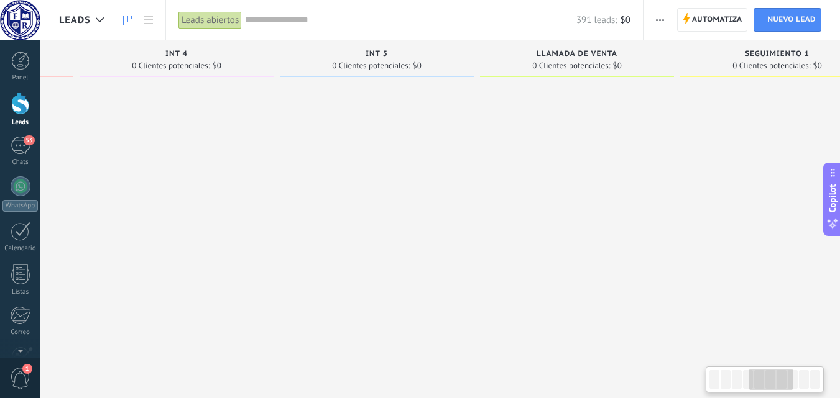
drag, startPoint x: 758, startPoint y: 272, endPoint x: 285, endPoint y: 272, distance: 473.7
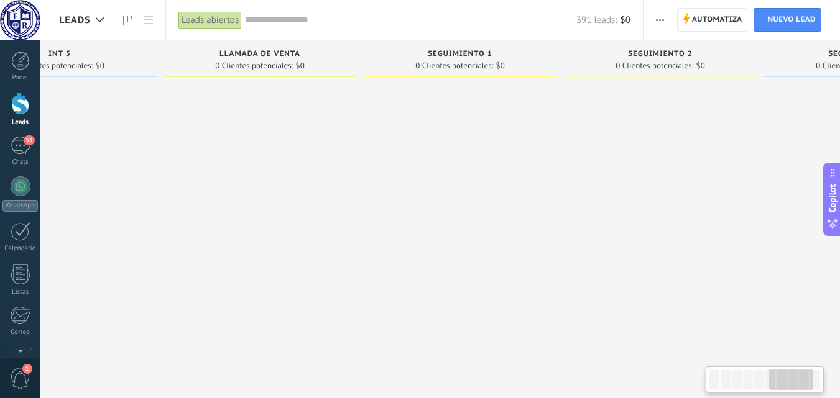
drag, startPoint x: 676, startPoint y: 272, endPoint x: 359, endPoint y: 272, distance: 316.4
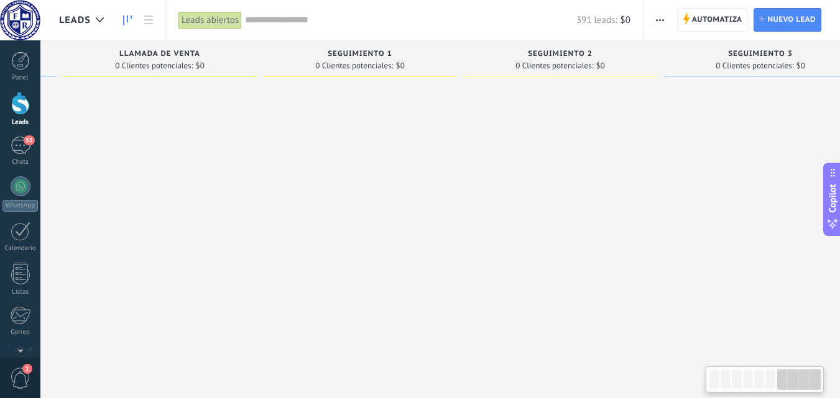
scroll to position [0, 1233]
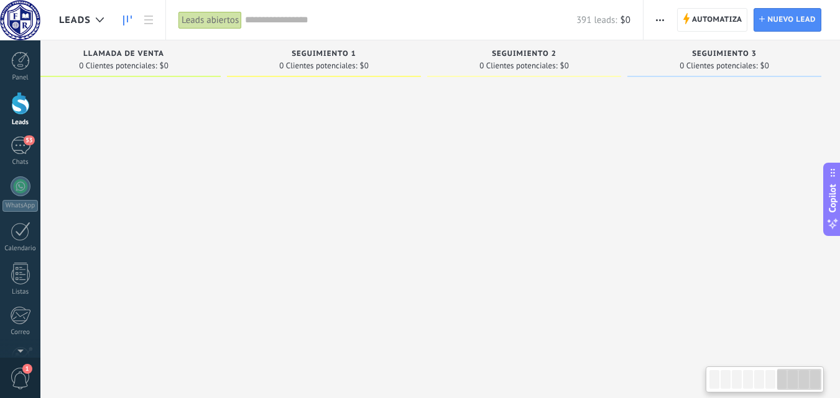
drag, startPoint x: 679, startPoint y: 268, endPoint x: 387, endPoint y: 268, distance: 291.6
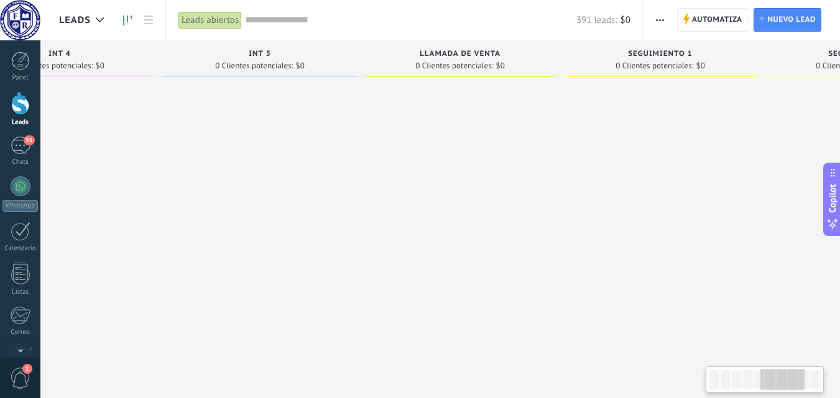
scroll to position [0, 794]
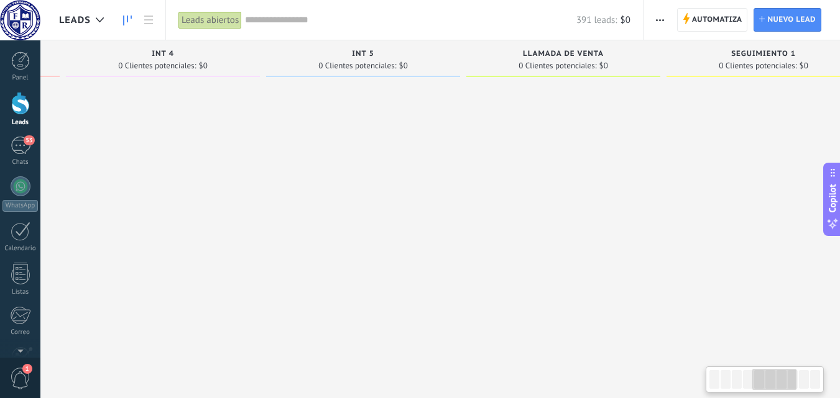
drag, startPoint x: 316, startPoint y: 151, endPoint x: 756, endPoint y: 151, distance: 439.5
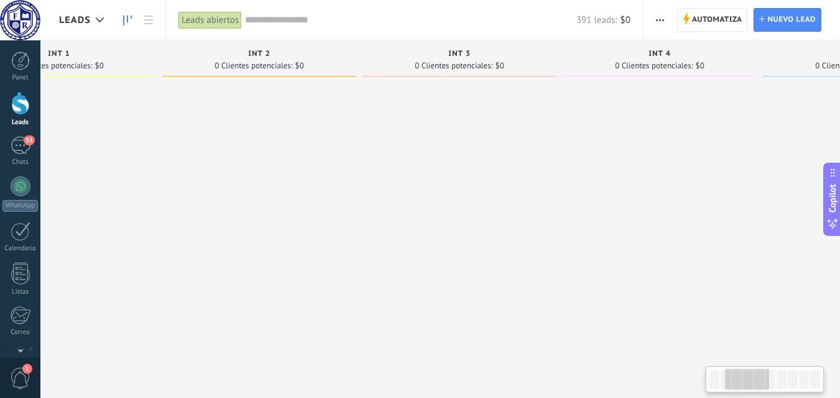
drag, startPoint x: 168, startPoint y: 151, endPoint x: 594, endPoint y: 152, distance: 426.5
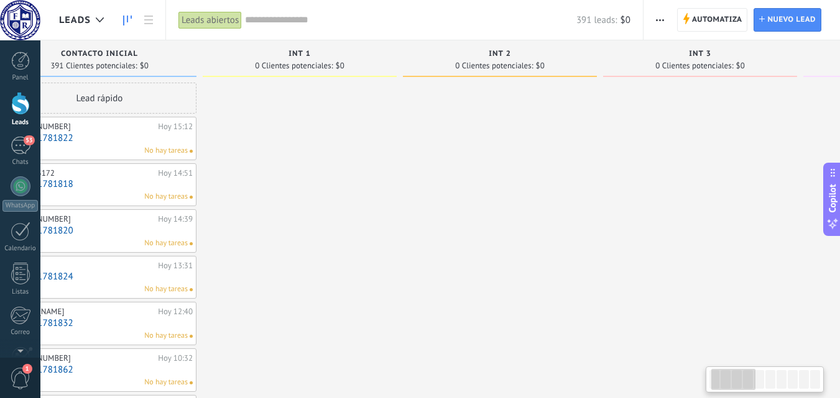
scroll to position [0, 0]
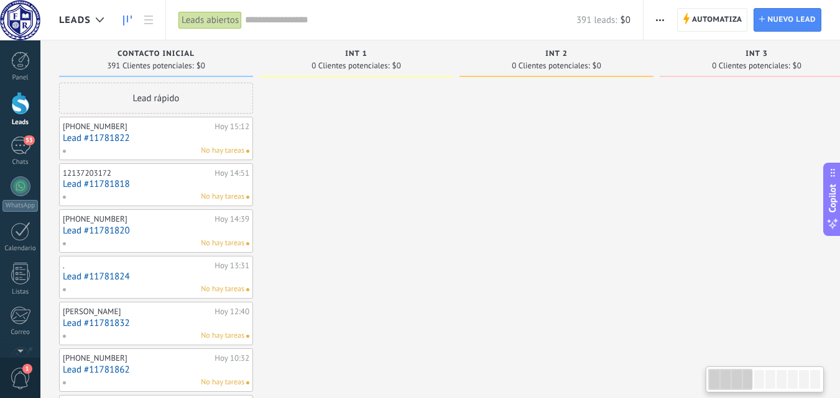
drag, startPoint x: 166, startPoint y: 146, endPoint x: 648, endPoint y: 144, distance: 482.4
click at [140, 92] on div "Lead rápido" at bounding box center [156, 98] width 194 height 31
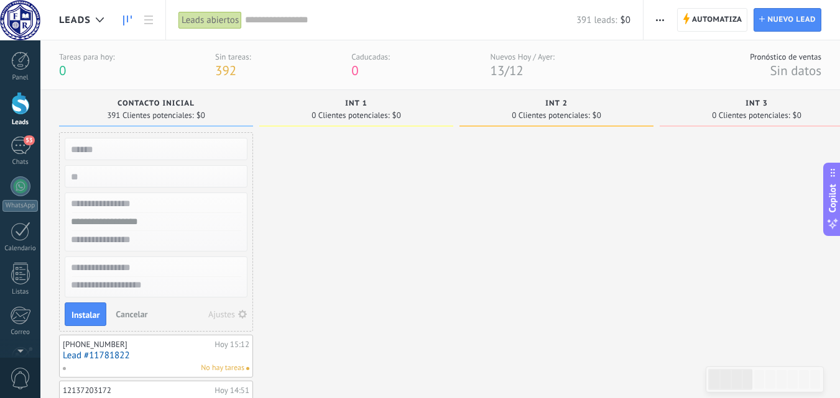
click at [99, 176] on input "numeric" at bounding box center [155, 176] width 182 height 17
click at [127, 203] on input "text" at bounding box center [155, 204] width 182 height 18
click at [109, 221] on input "text" at bounding box center [155, 222] width 182 height 18
click at [114, 221] on input "text" at bounding box center [155, 222] width 182 height 18
click at [127, 220] on input "text" at bounding box center [155, 222] width 182 height 18
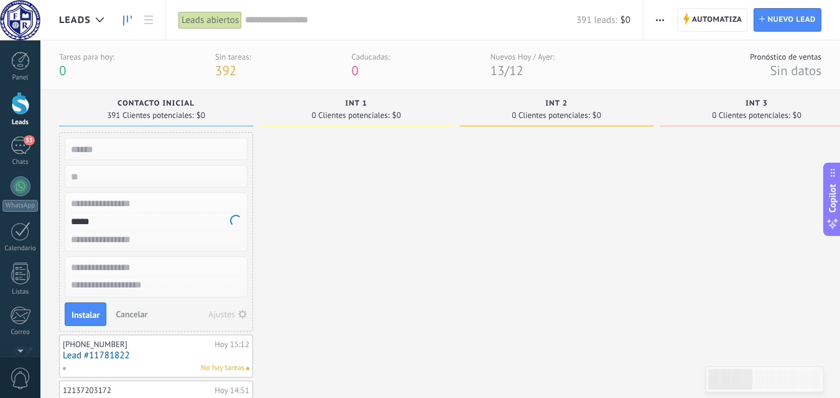
type input "*****"
click at [134, 315] on span "Cancelar" at bounding box center [132, 314] width 32 height 11
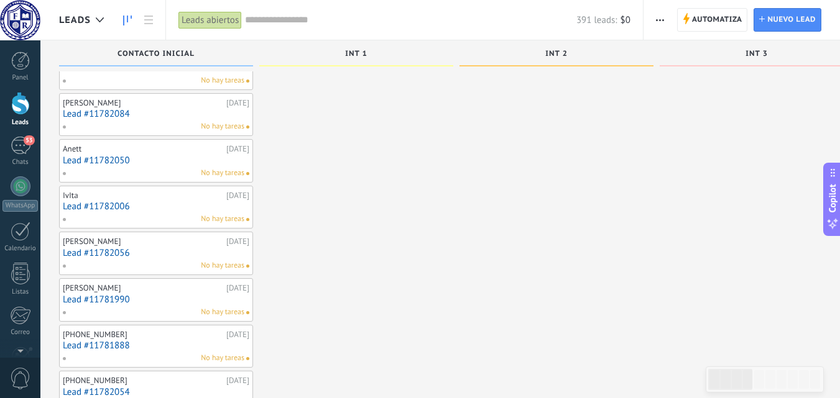
scroll to position [3332, 0]
